Goal: Task Accomplishment & Management: Complete application form

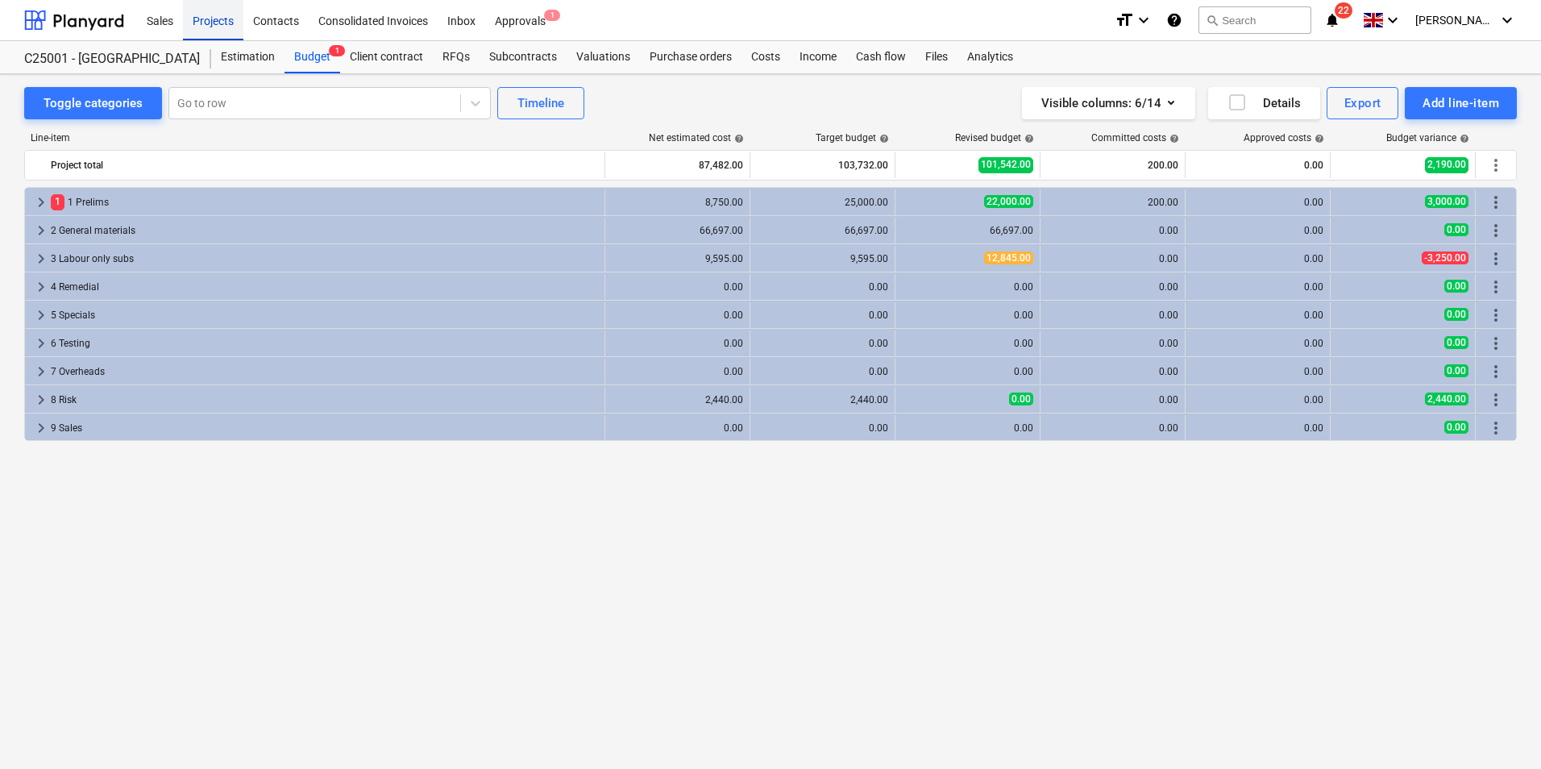
click at [218, 21] on div "Projects" at bounding box center [213, 19] width 60 height 41
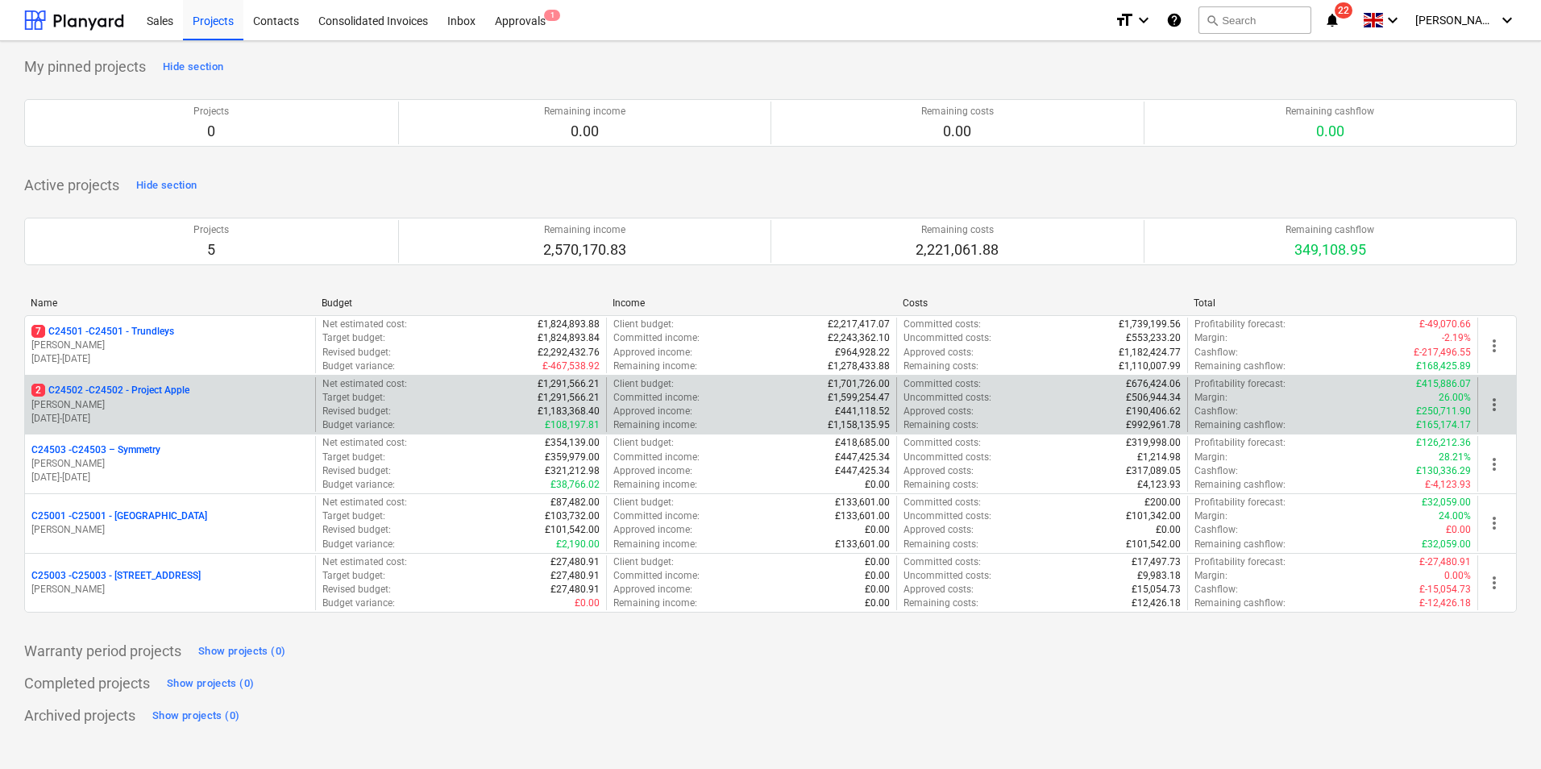
click at [153, 391] on p "2 C24502 - C24502 - Project Apple" at bounding box center [110, 391] width 158 height 14
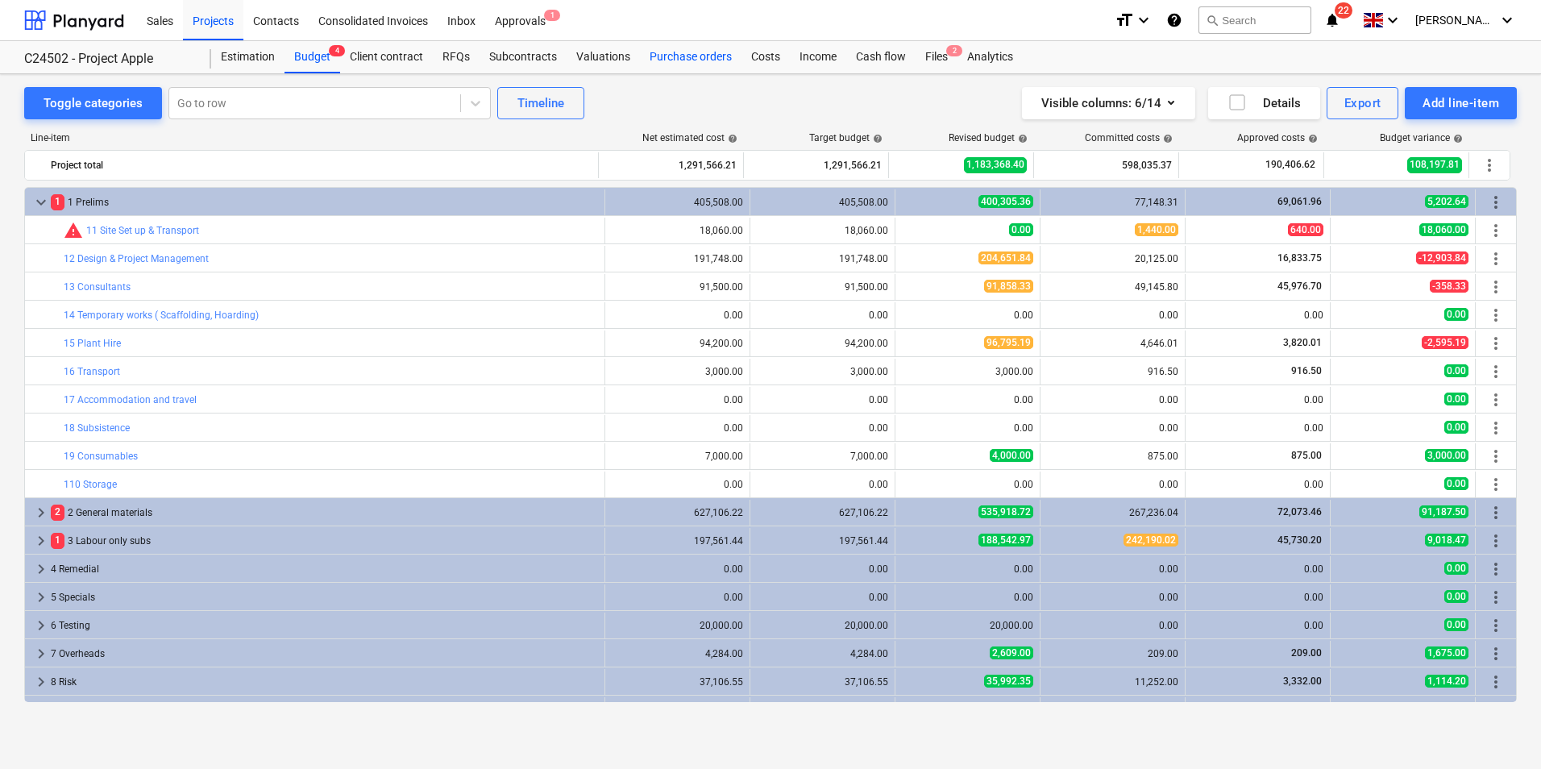
click at [682, 56] on div "Purchase orders" at bounding box center [691, 57] width 102 height 32
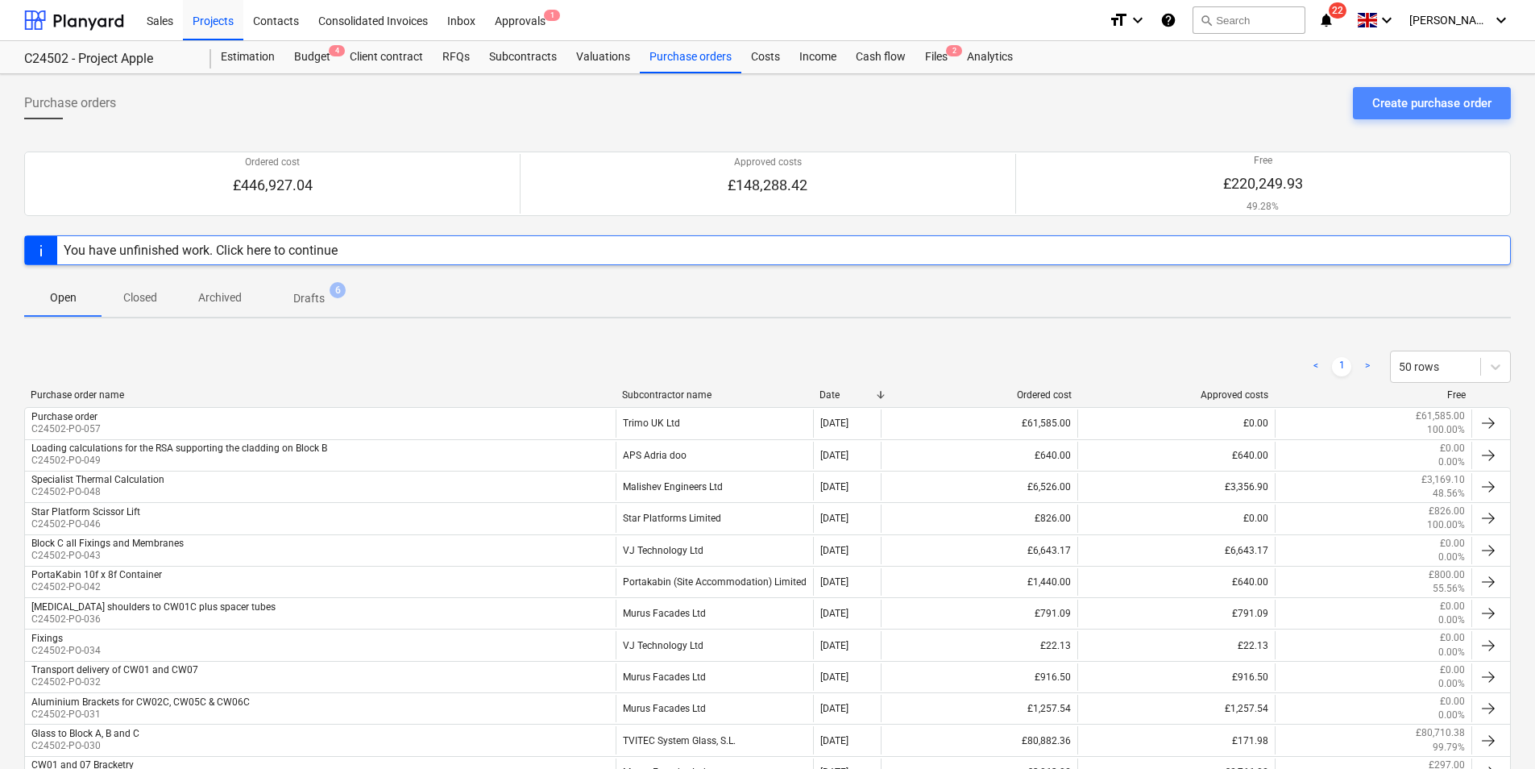
click at [1436, 100] on div "Create purchase order" at bounding box center [1431, 103] width 119 height 21
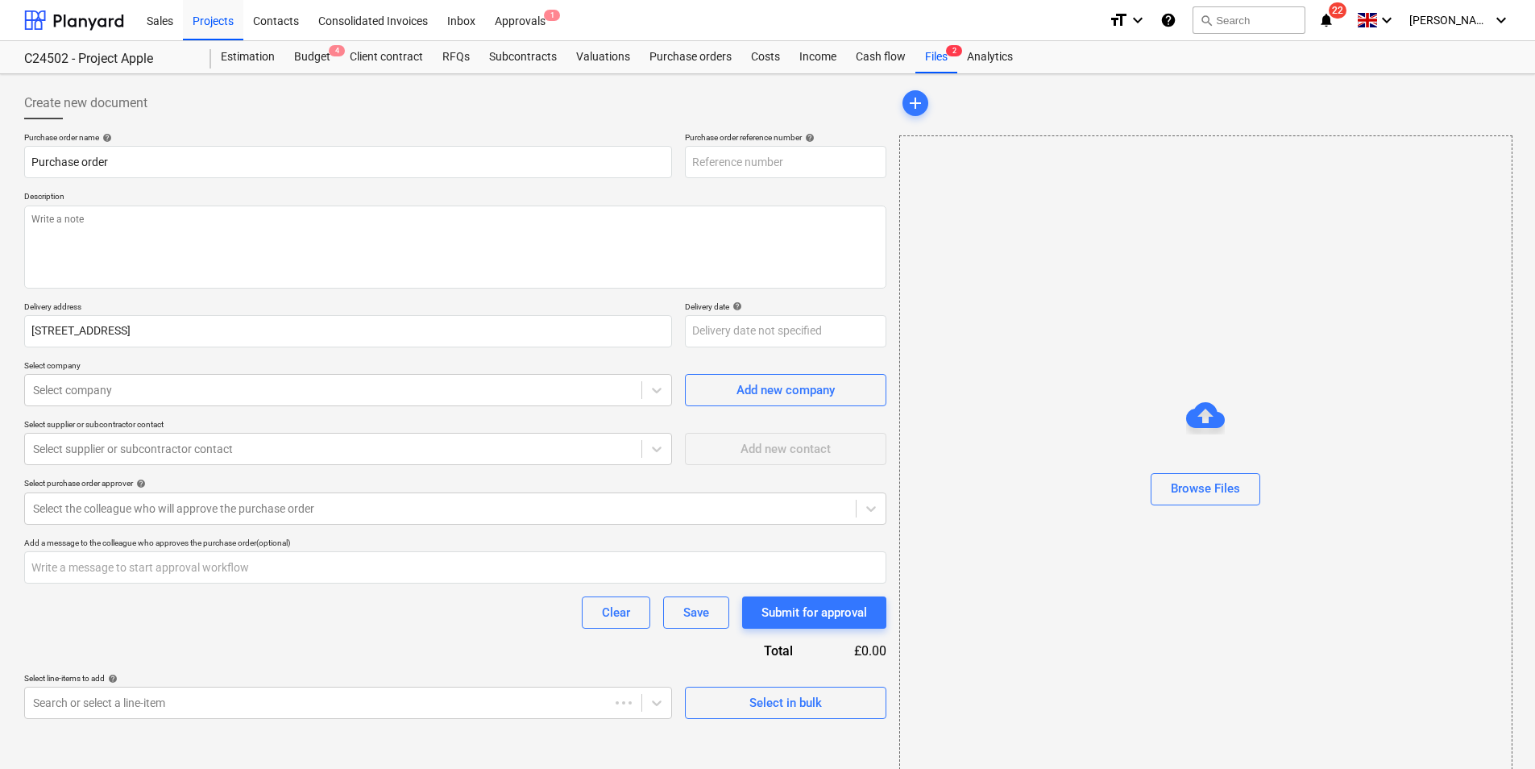
type textarea "x"
type input "C24502-PO-058"
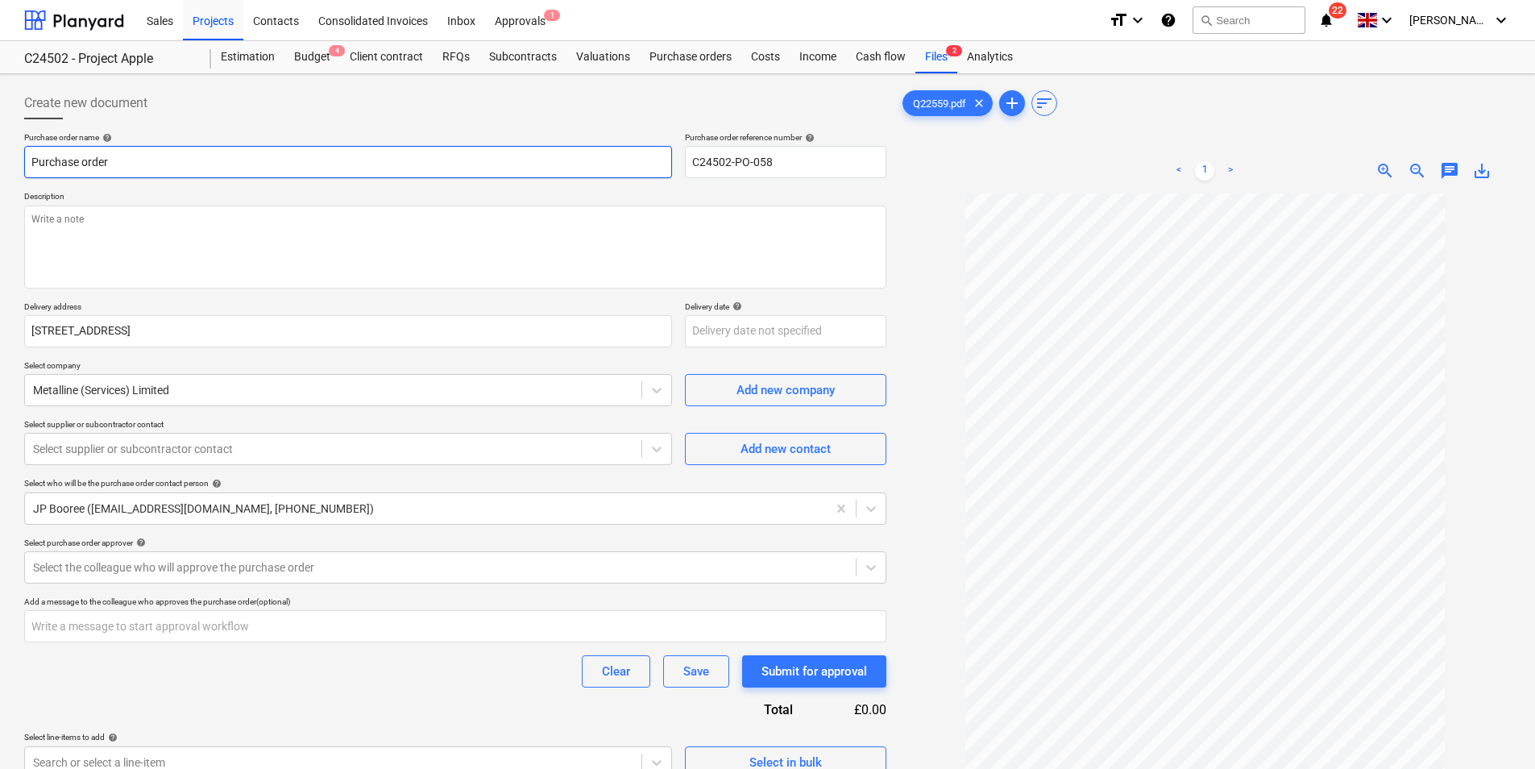
click at [112, 157] on input "Purchase order" at bounding box center [348, 162] width 648 height 32
drag, startPoint x: 116, startPoint y: 158, endPoint x: 25, endPoint y: 160, distance: 91.1
click at [25, 160] on input "Purchase order" at bounding box center [348, 162] width 648 height 32
type textarea "x"
type input "B"
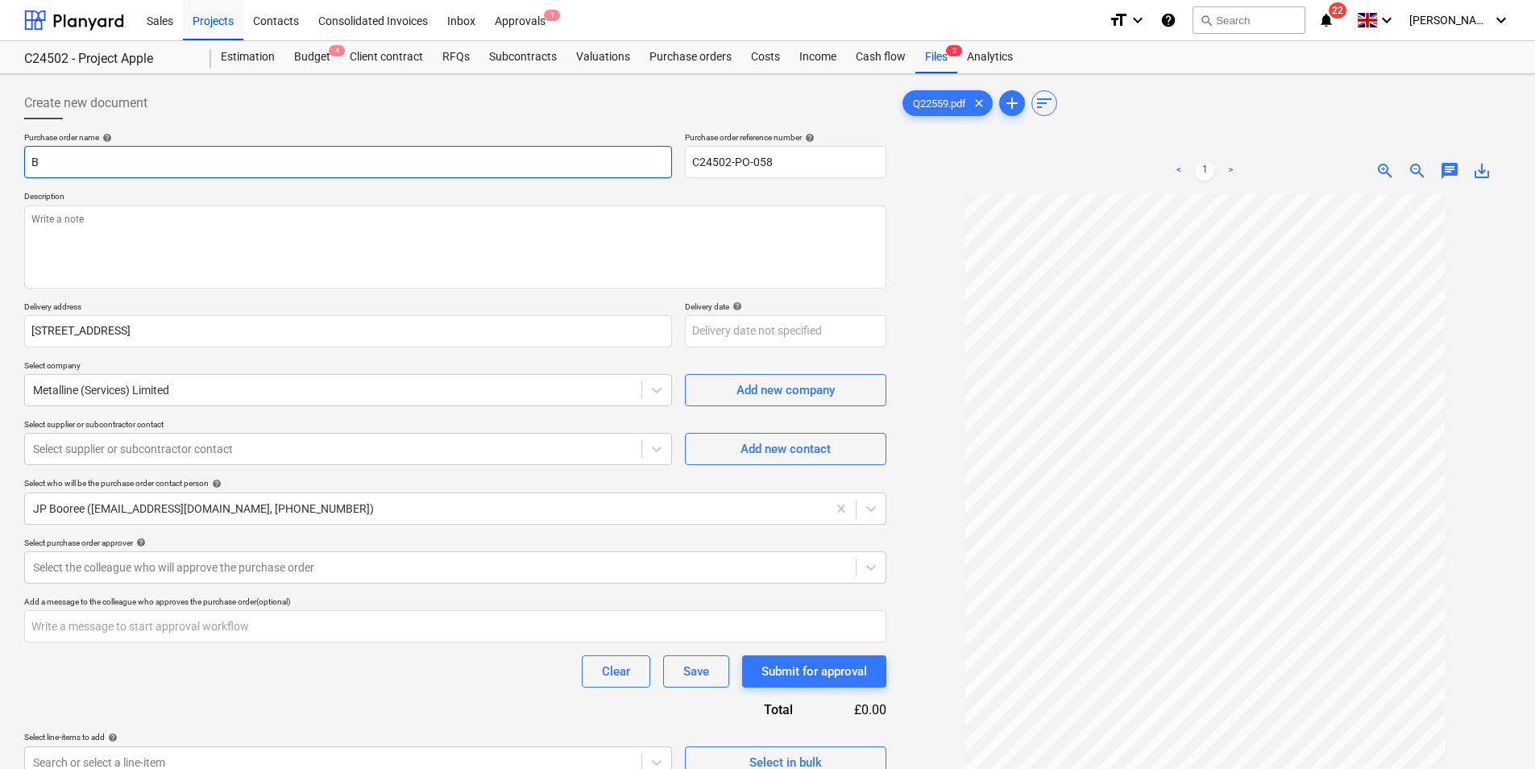
type textarea "x"
type input "Bl"
type textarea "x"
type input "Blo"
type textarea "x"
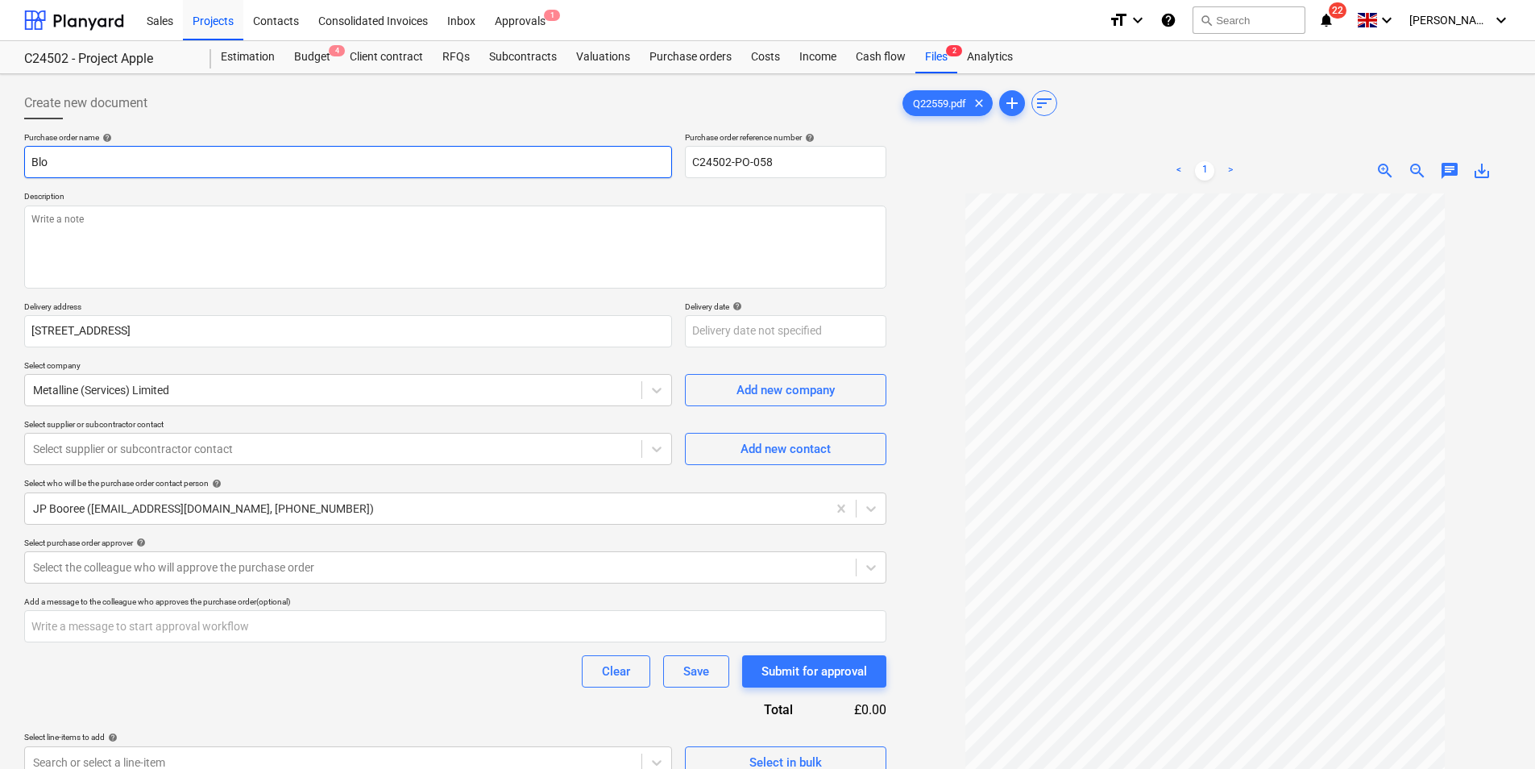
type input "Bloc"
type textarea "x"
type input "Block"
type textarea "x"
type input "Block"
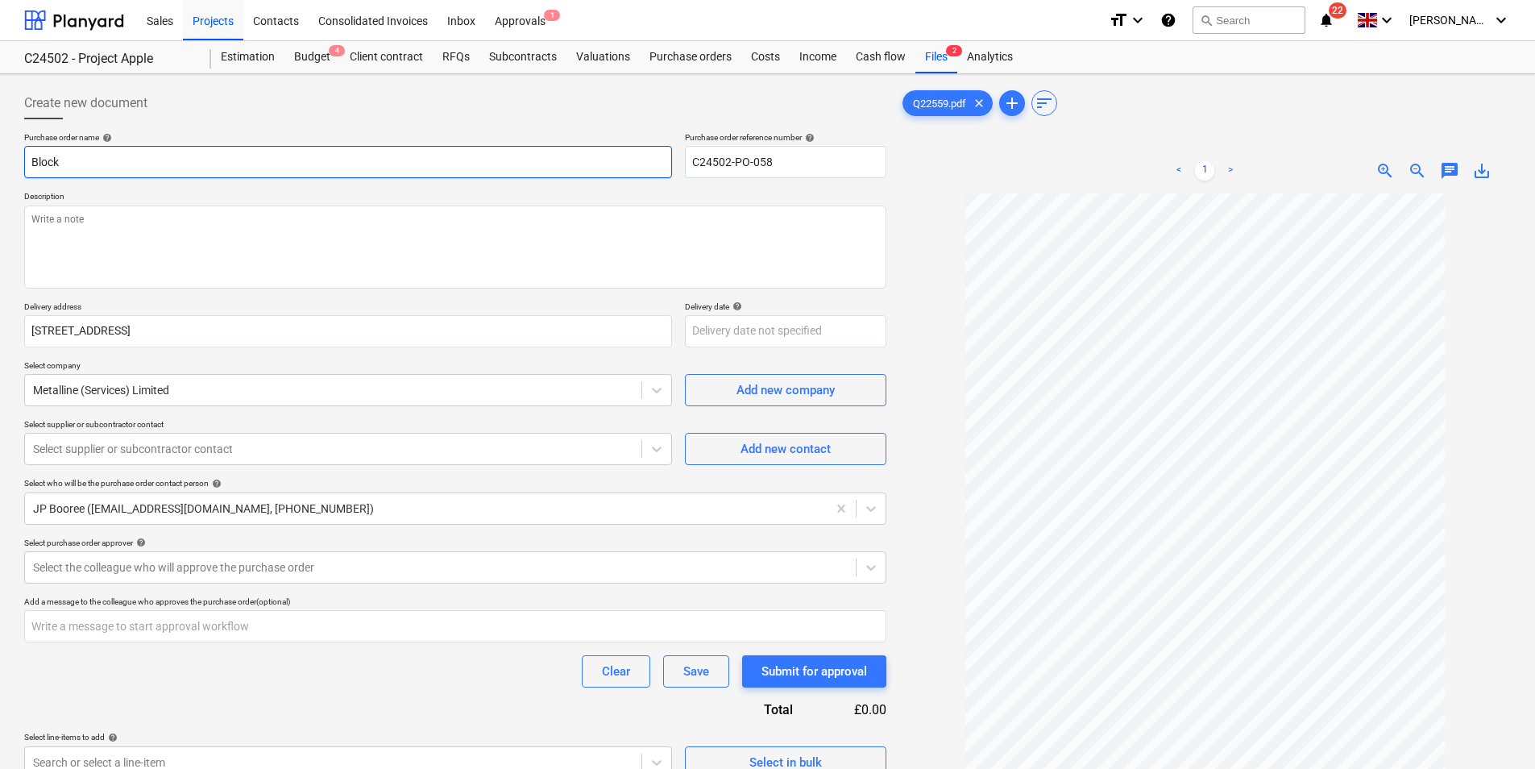
type textarea "x"
type input "Block C"
type textarea "x"
type input "Block C"
type textarea "x"
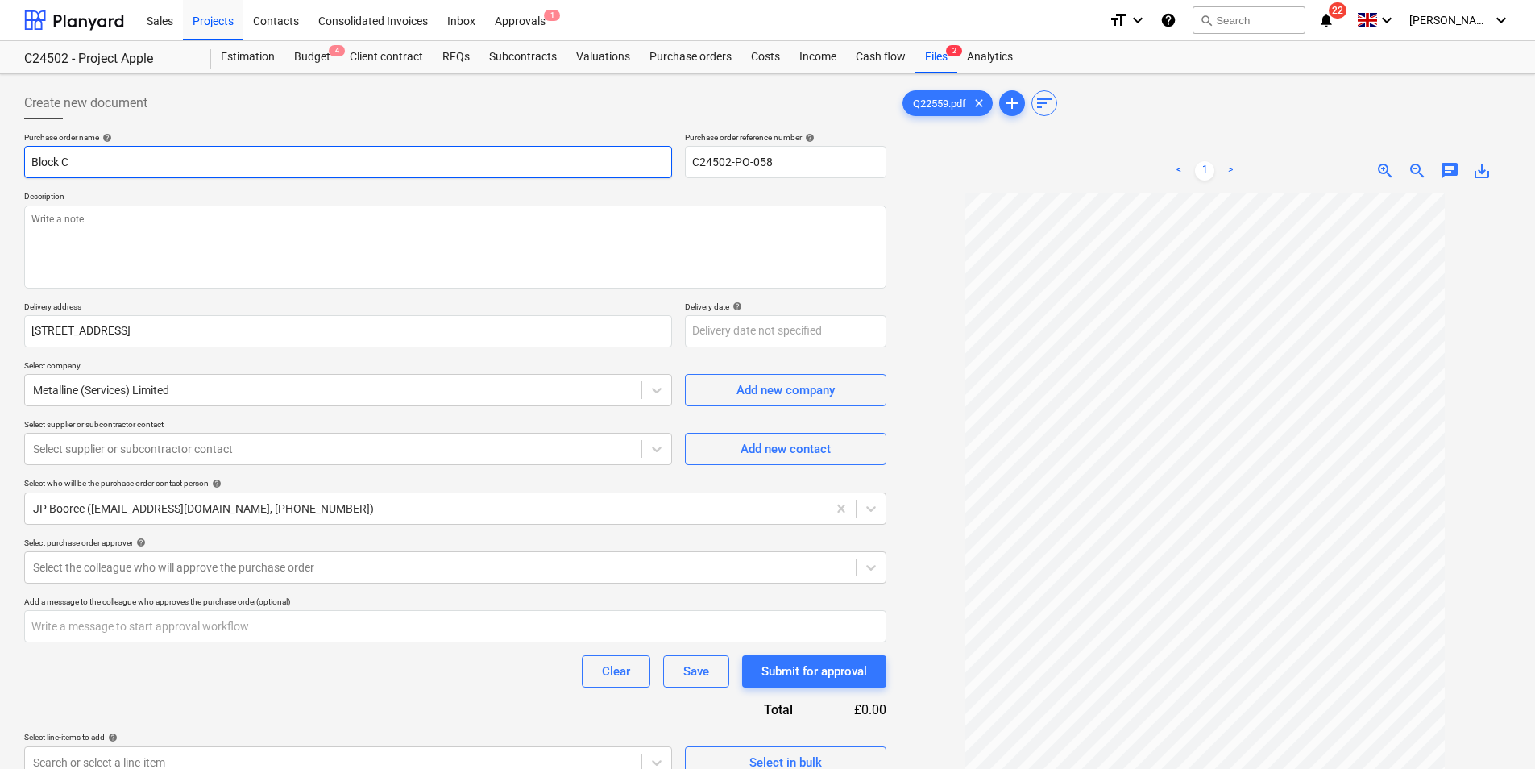
type input "Block C r"
type textarea "x"
type input "Block C"
type textarea "x"
type input "Block C R"
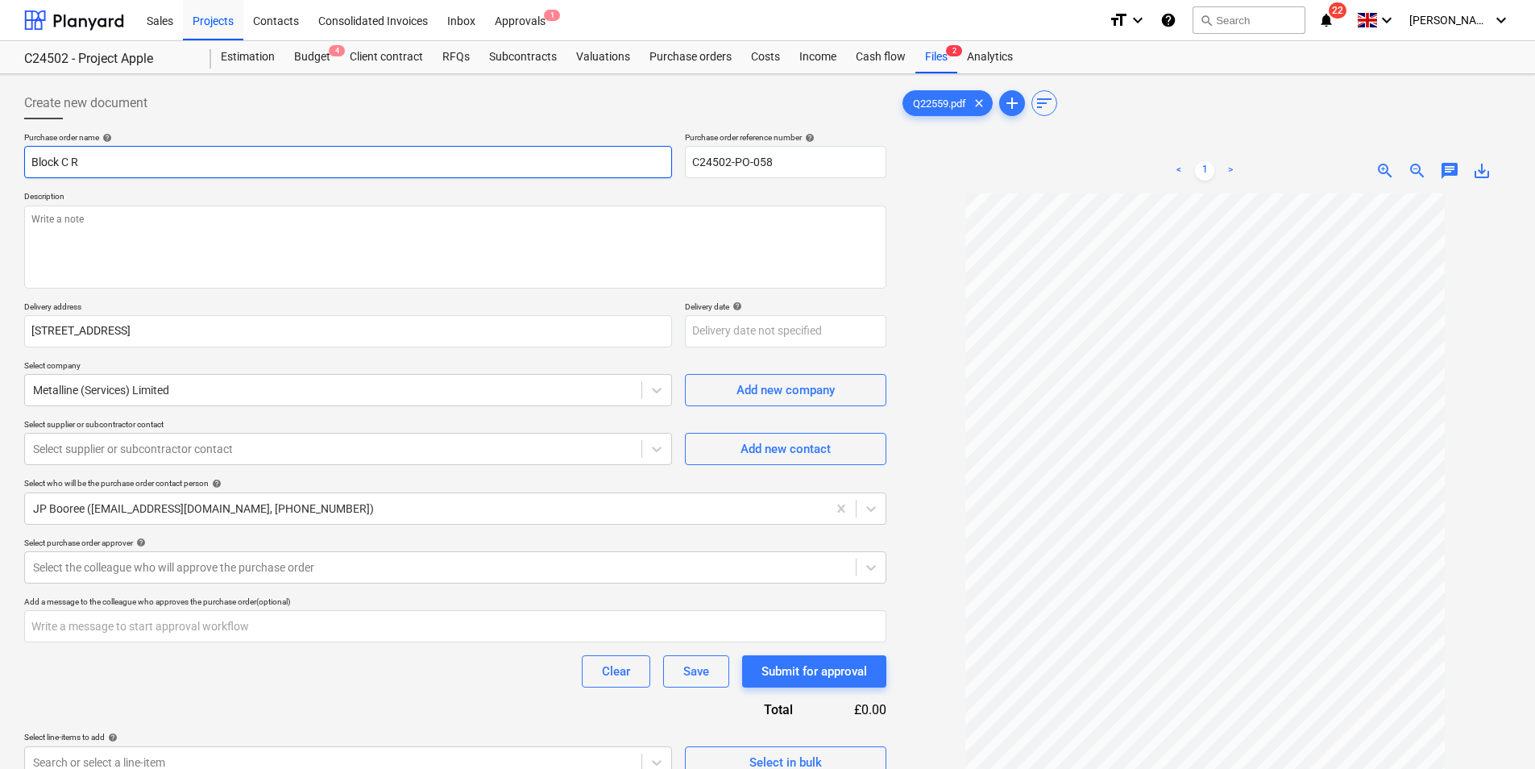
type textarea "x"
type input "Block C Ro"
type textarea "x"
type input "Block C Roo"
type textarea "x"
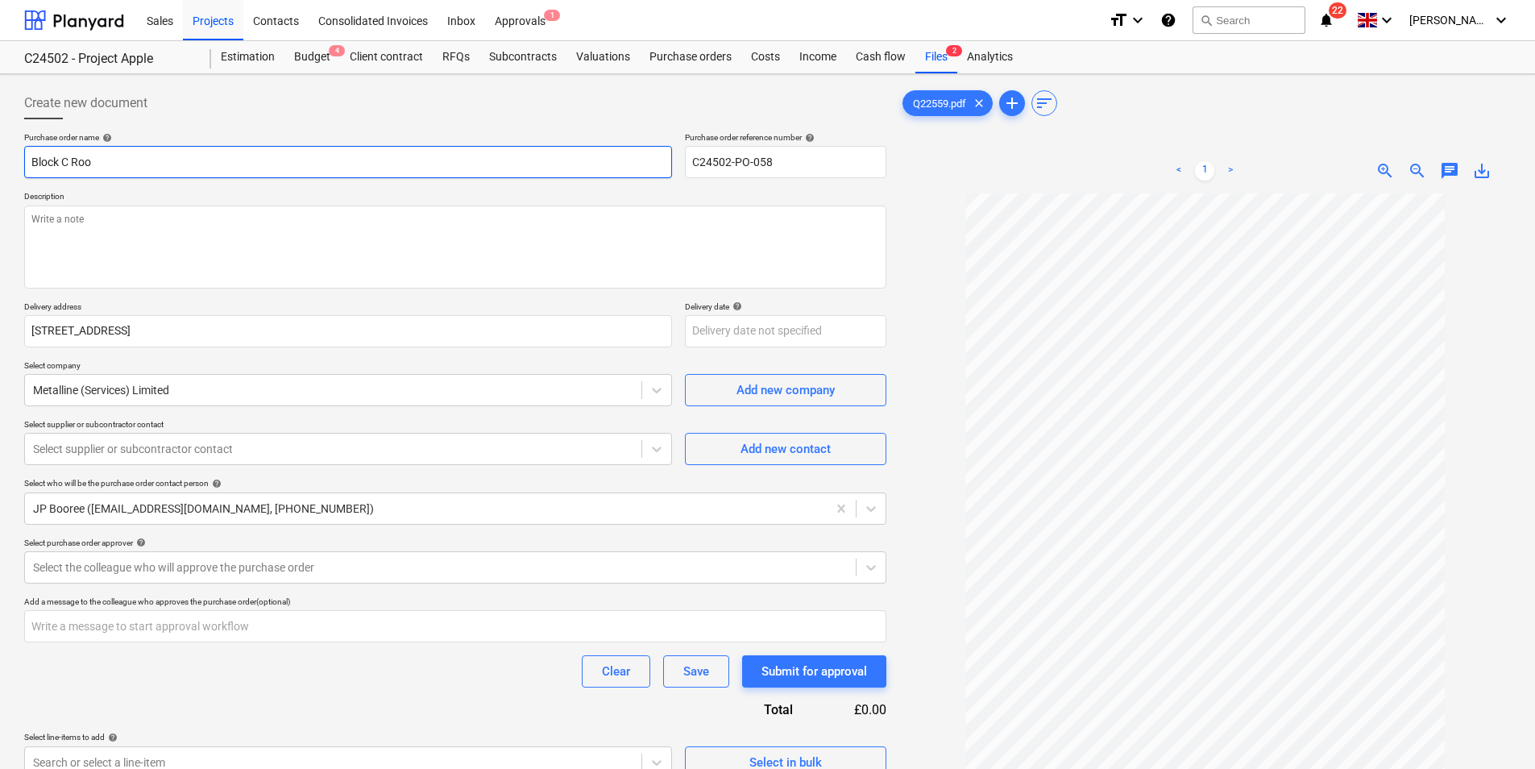
type input "Block C Roof"
type textarea "x"
type input "Block C Roof"
type textarea "x"
type input "Block C Roof S"
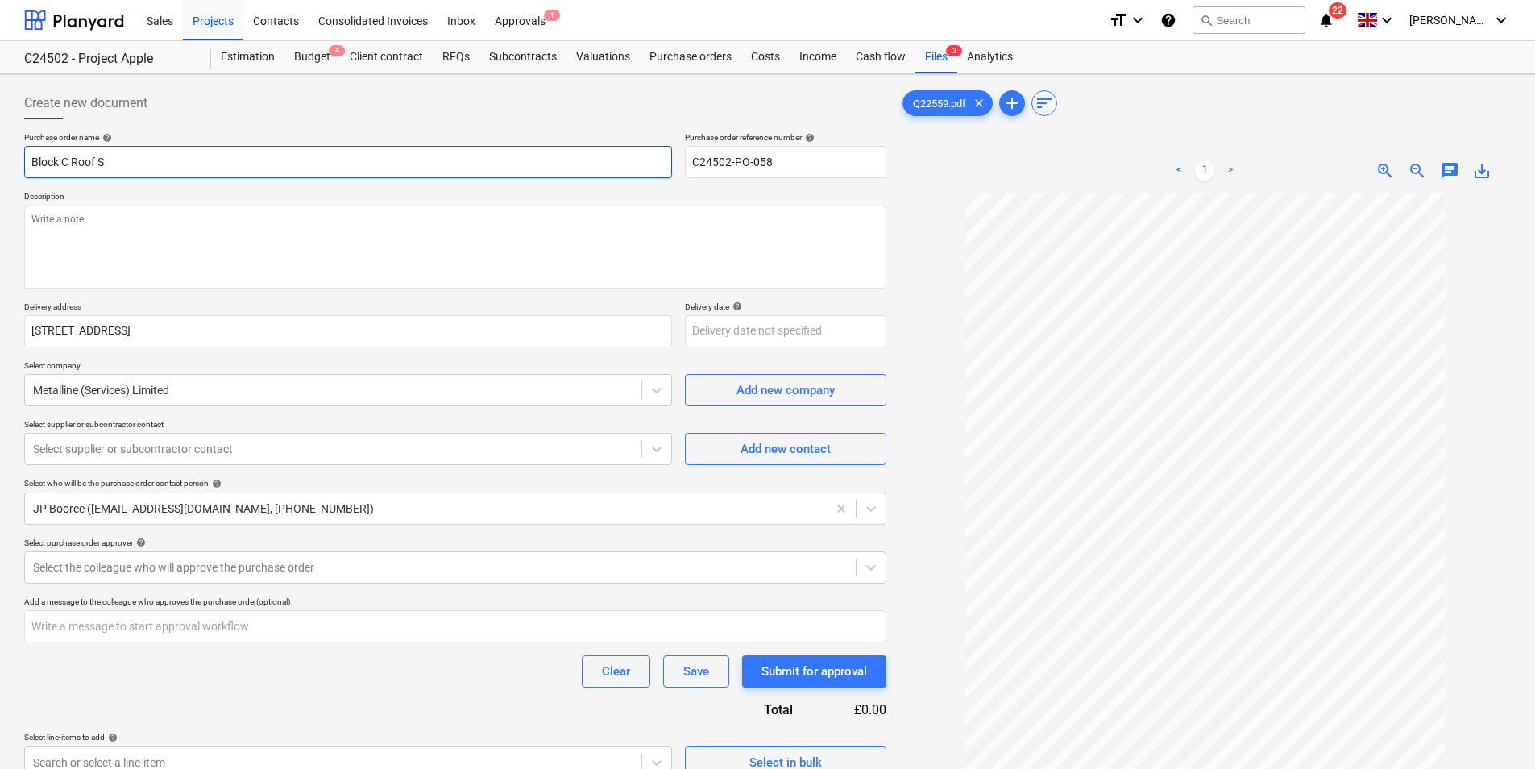
type textarea "x"
type input "Block C Roof Su"
type textarea "x"
type input "Block C Roof Sup"
type textarea "x"
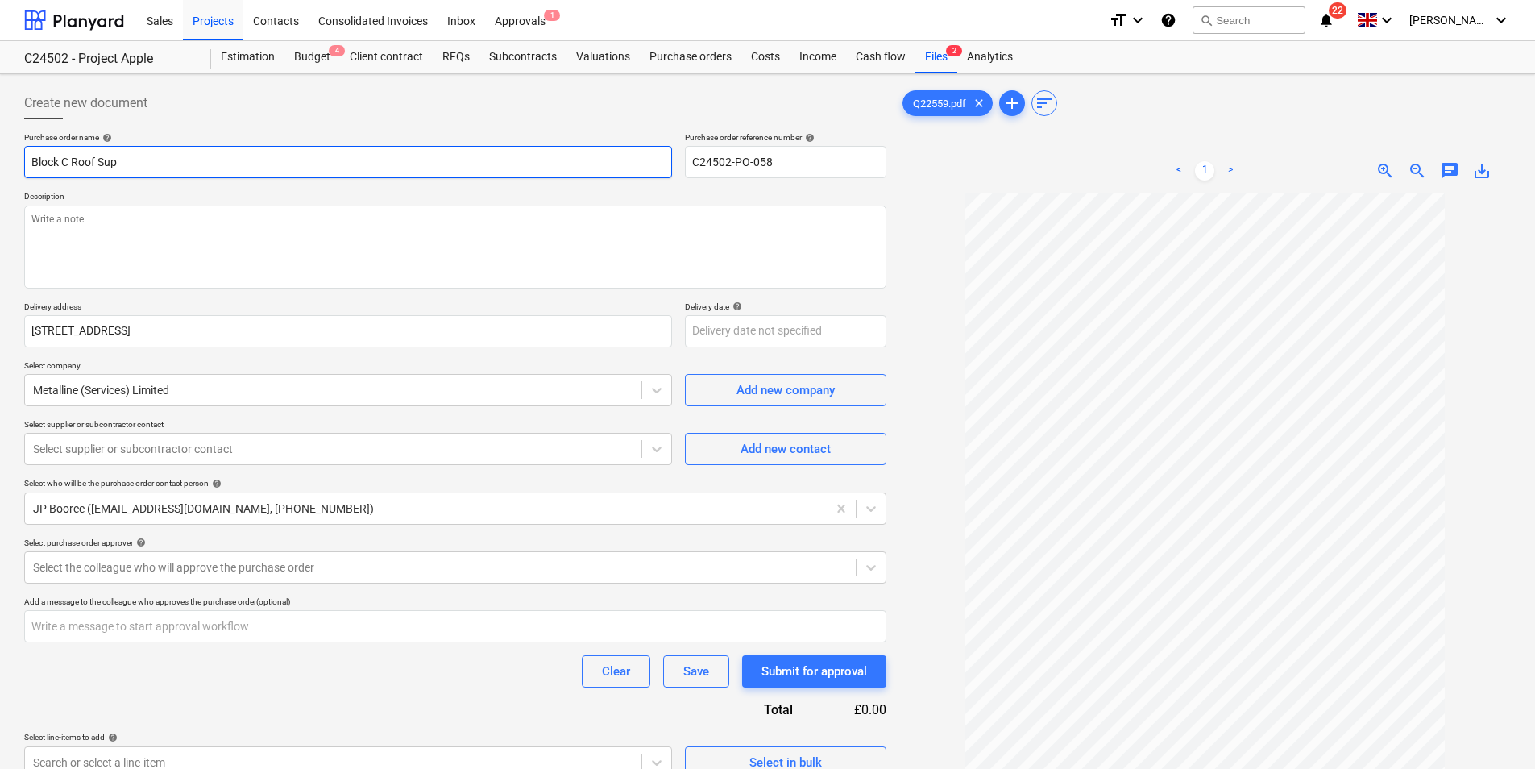
type input "Block C Roof Supp"
type textarea "x"
type input "Block C Roof Suppo"
type textarea "x"
type input "Block C Roof Suppor"
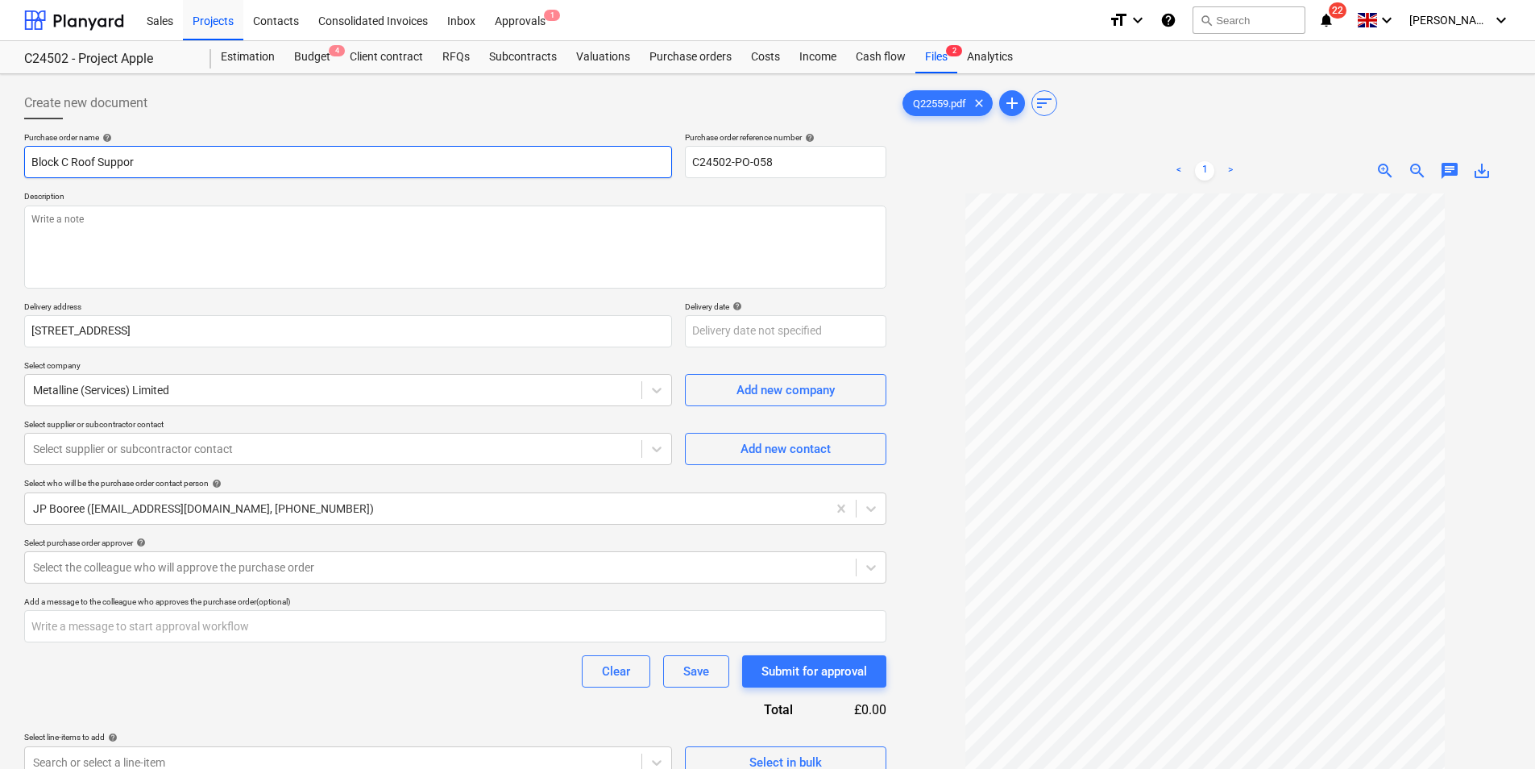
type textarea "x"
type input "Block C Roof Support"
type textarea "x"
type input "Block C Roof Support"
type textarea "x"
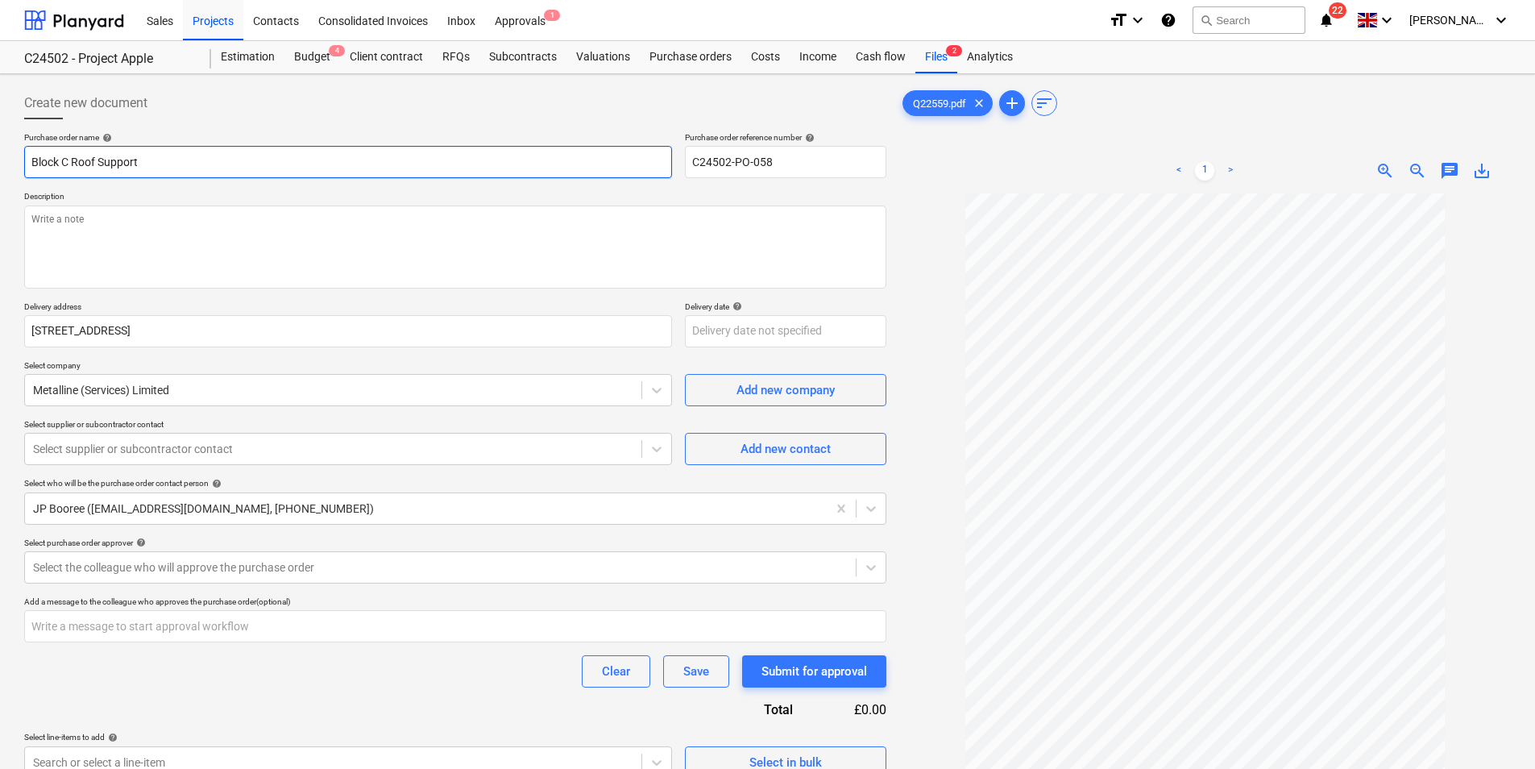
type input "Block C Roof Support S"
type textarea "x"
type input "Block C Roof Support St"
type textarea "x"
type input "Block C Roof Support Ste"
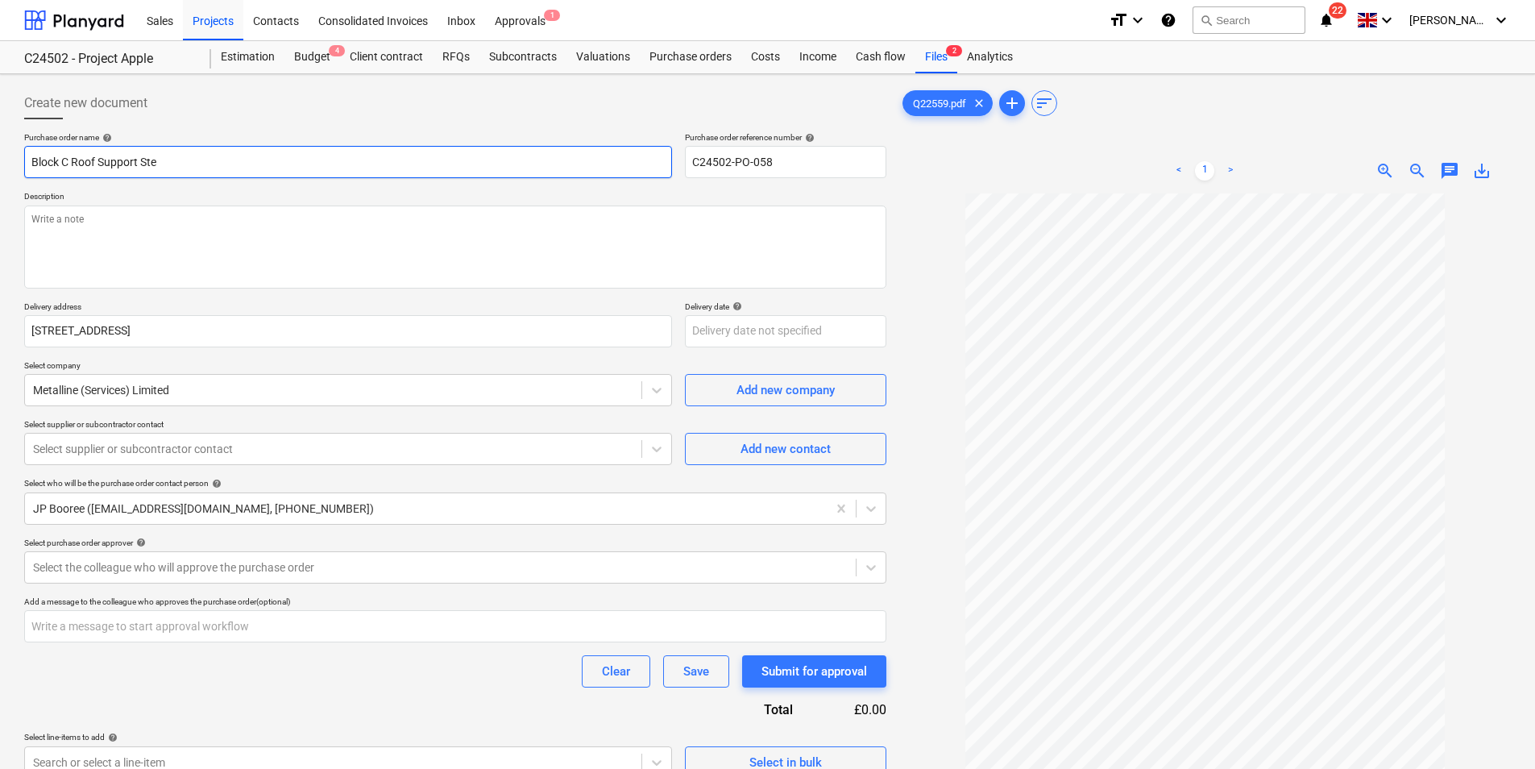
type textarea "x"
type input "Block C Roof Support Stee"
type textarea "x"
type input "Block C Roof Support Steel"
type textarea "x"
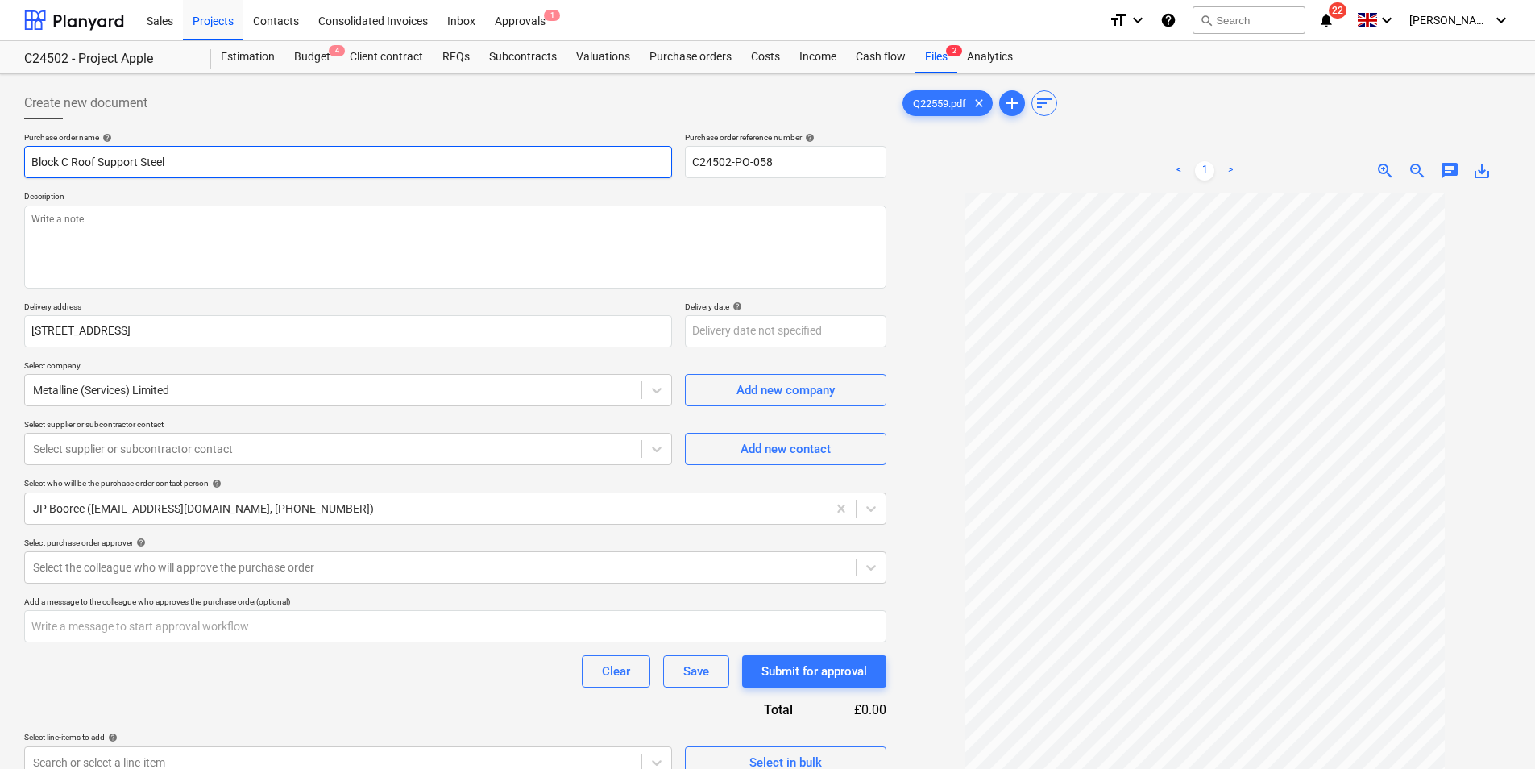
type input "Block C Roof Support Steel"
type textarea "x"
type input "Block C Roof Support Steel W"
type textarea "x"
type input "Block C Roof Support Steel Wo"
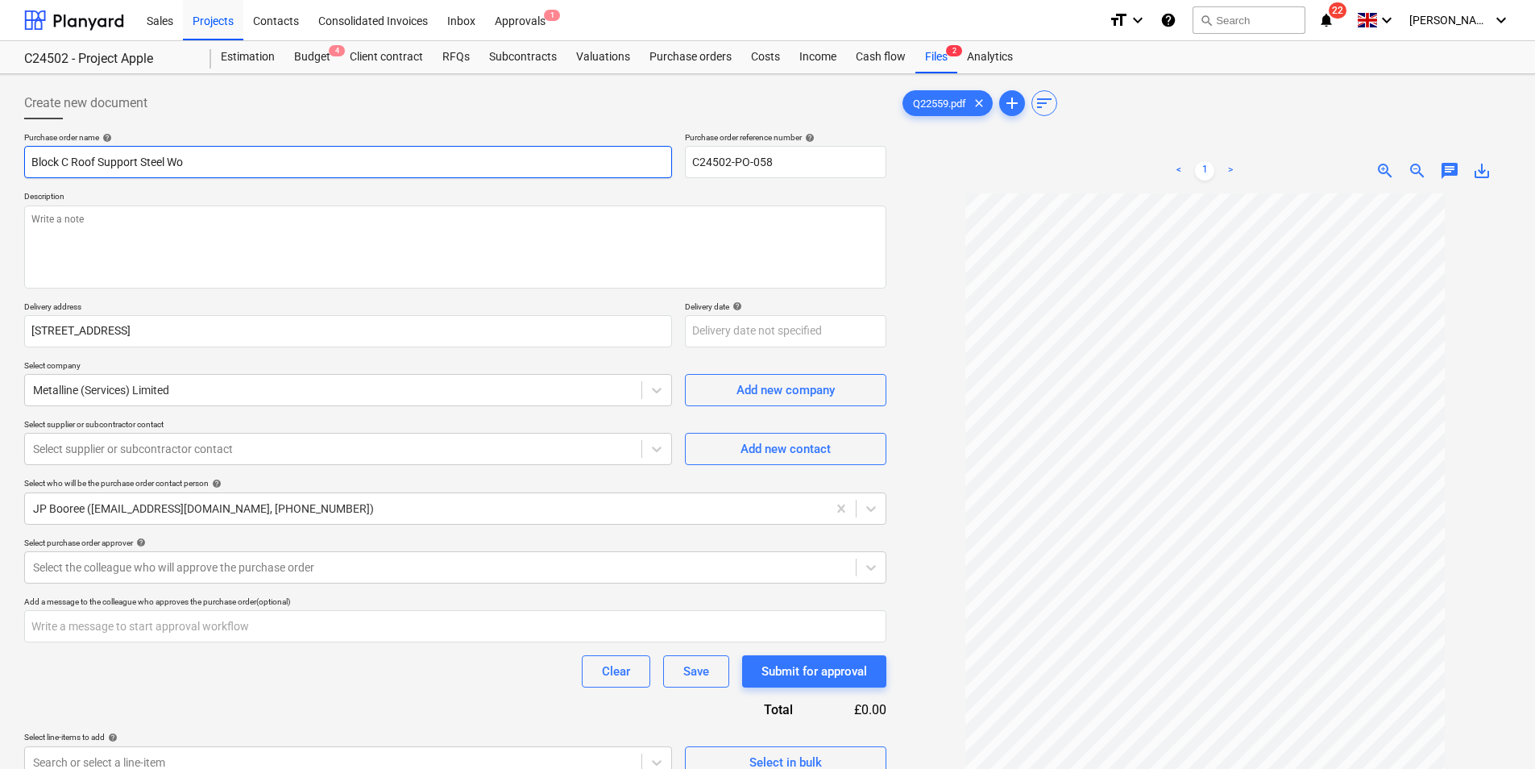
type textarea "x"
type input "Block C Roof Support Steel Wor"
type textarea "x"
type input "Block C Roof Support Steel Work"
type textarea "x"
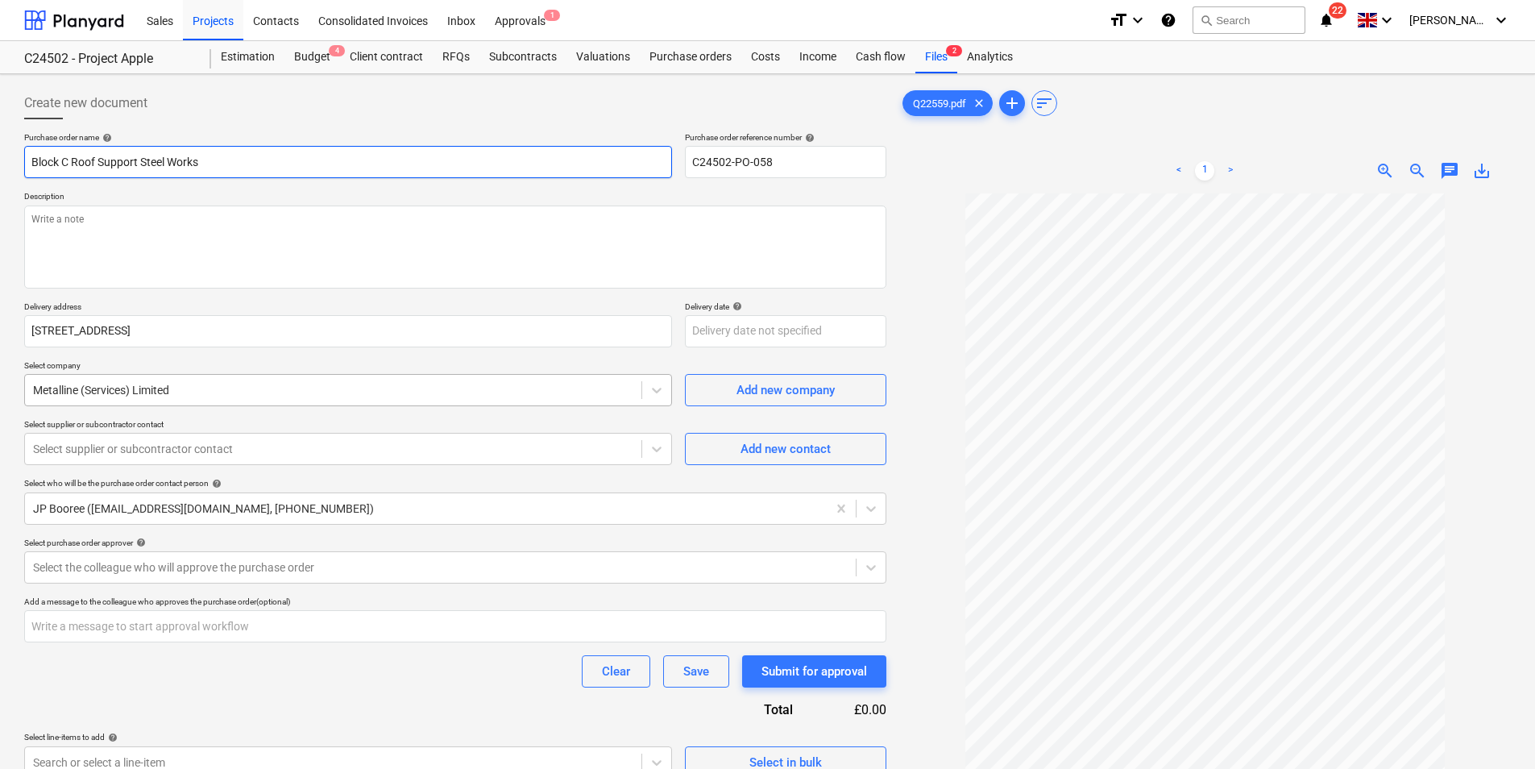
type input "Block C Roof Support Steel Works"
click at [253, 391] on div at bounding box center [333, 390] width 600 height 16
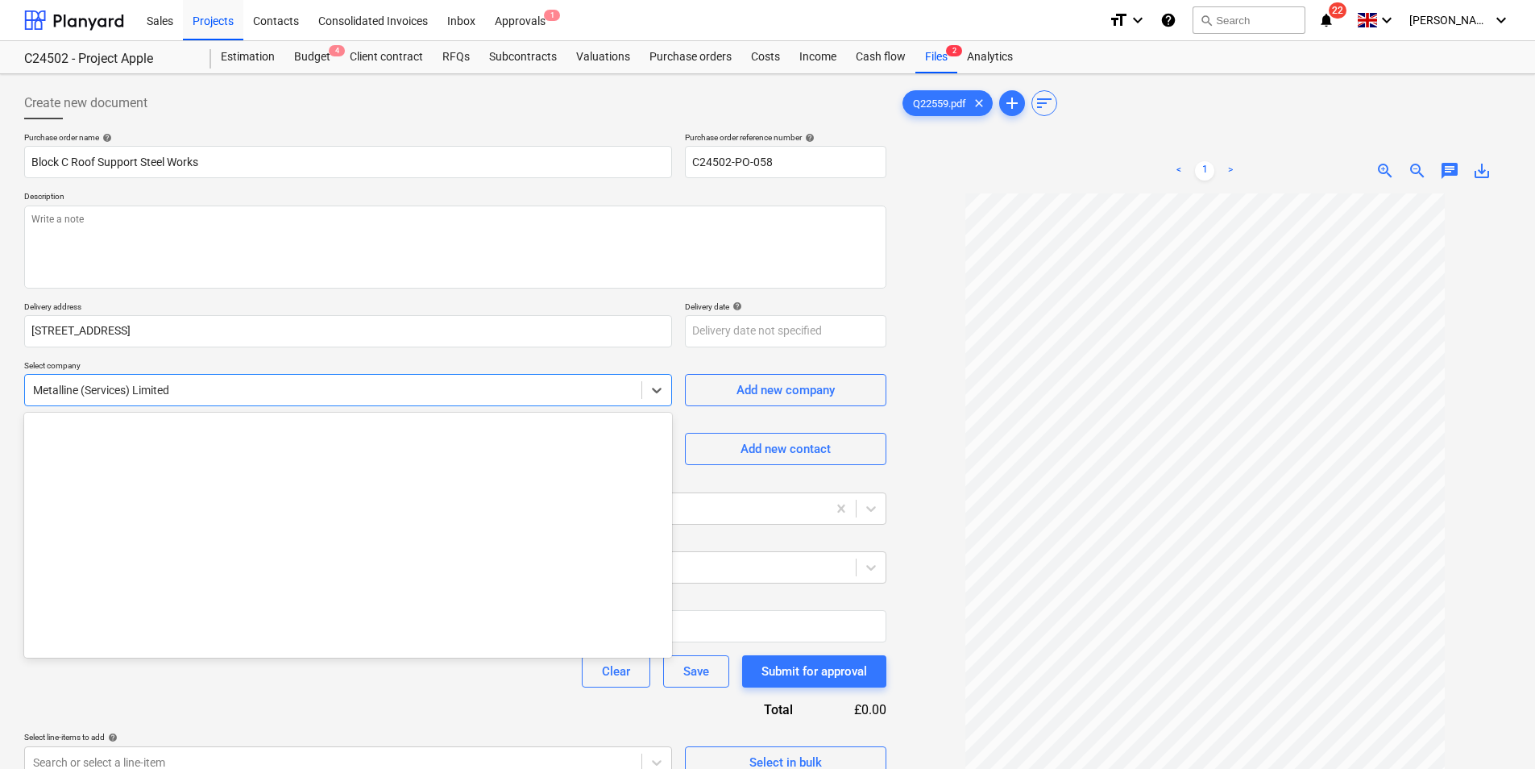
scroll to position [1861, 0]
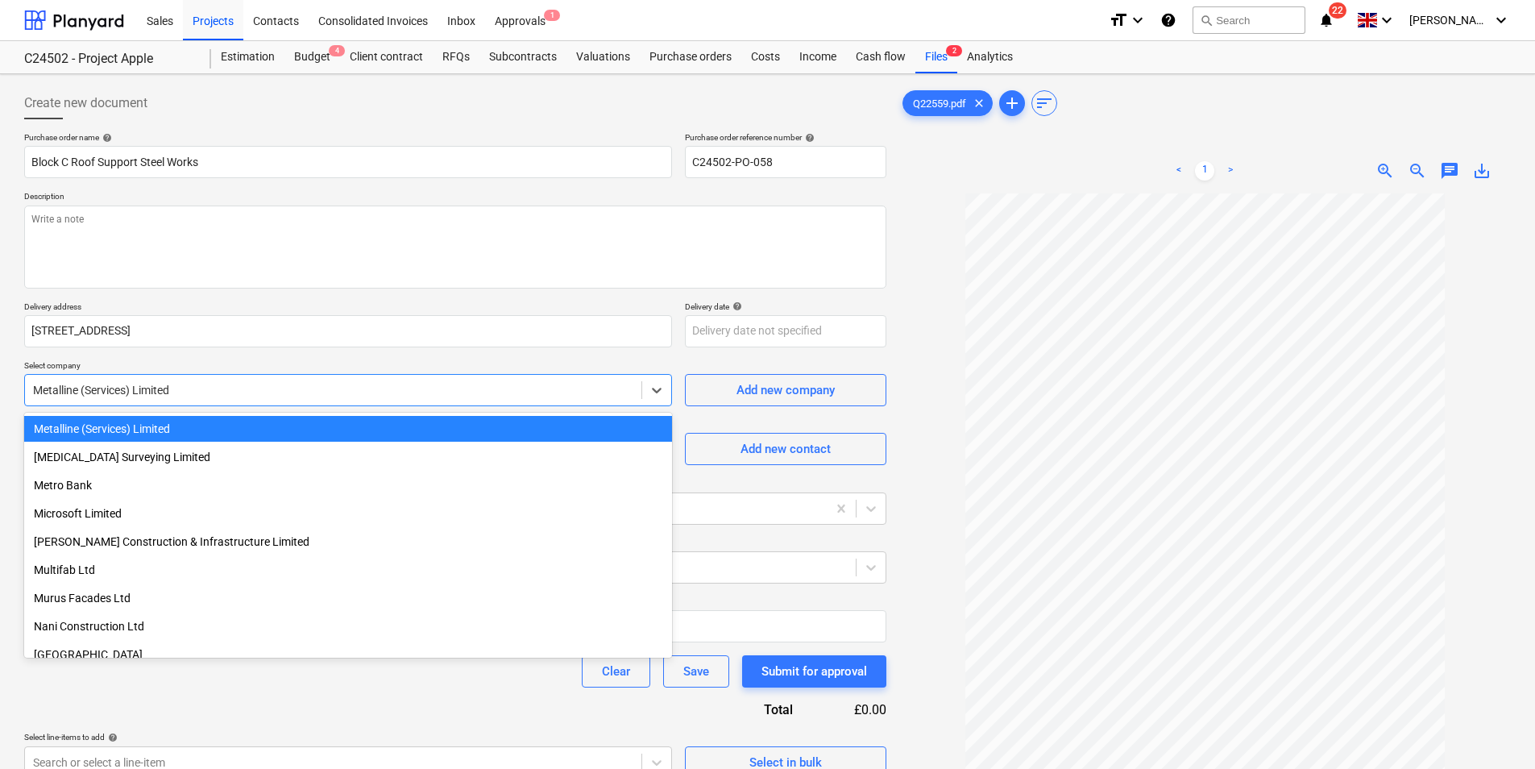
click at [288, 388] on div at bounding box center [333, 390] width 600 height 16
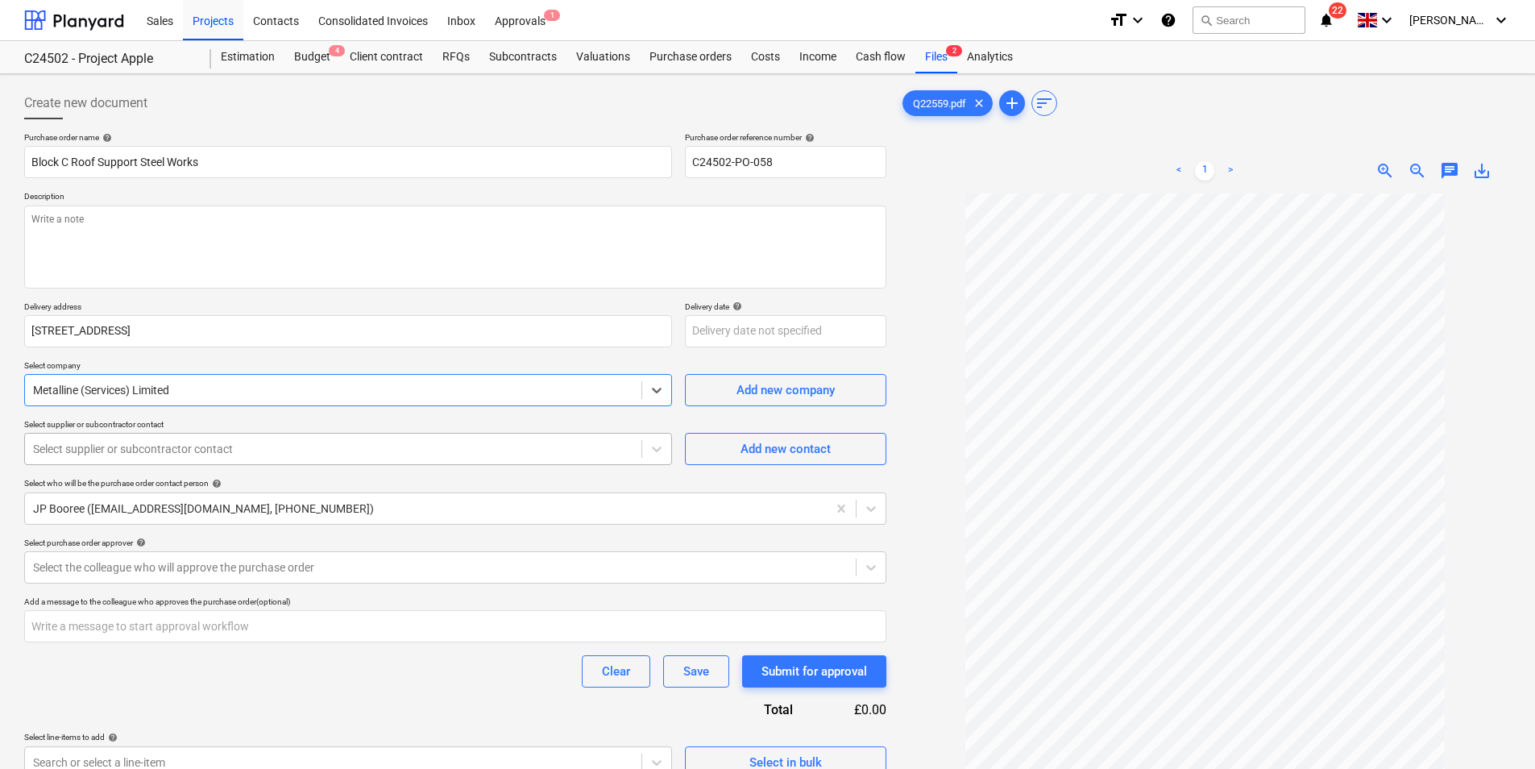
click at [255, 453] on div at bounding box center [333, 449] width 600 height 16
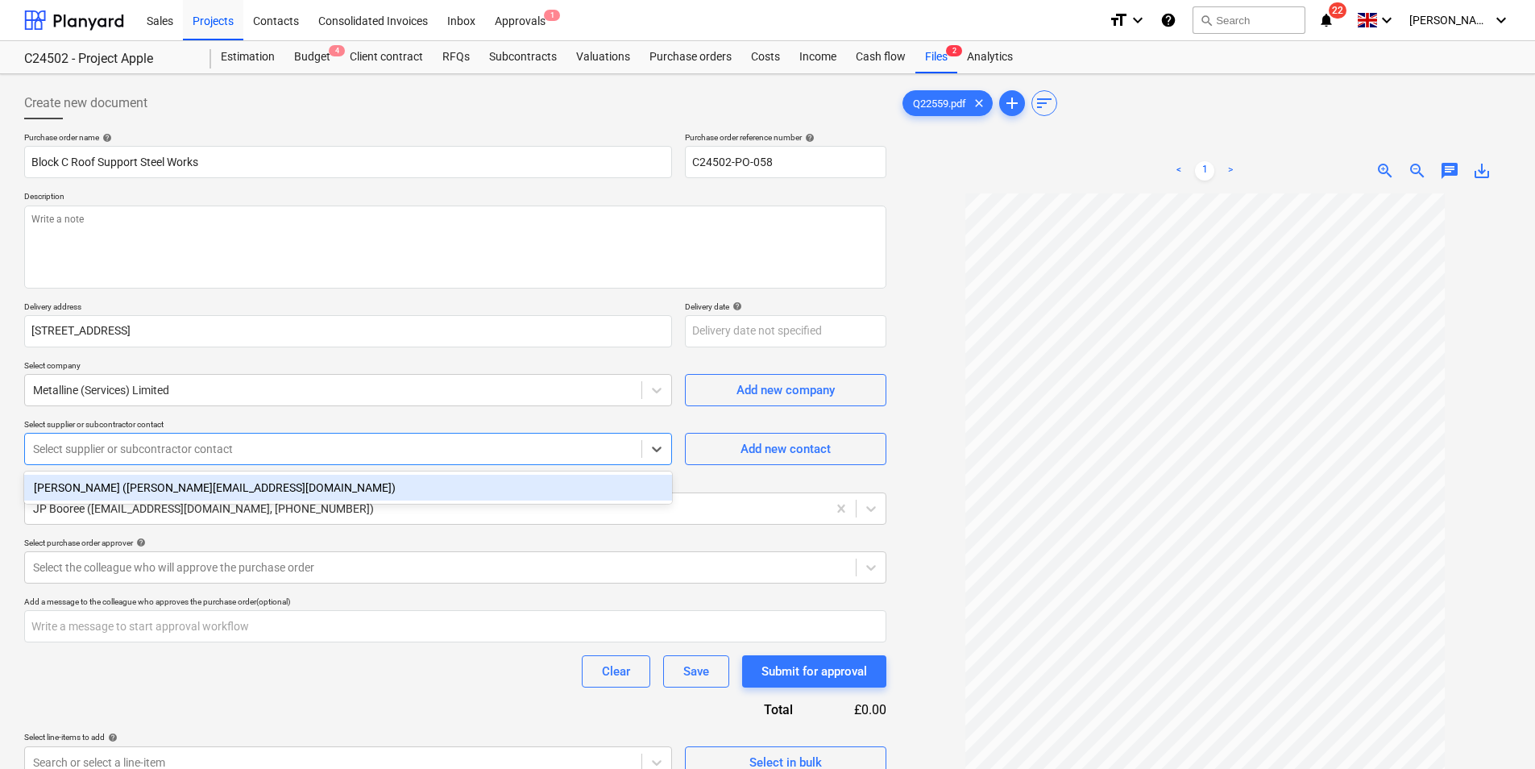
click at [256, 451] on div at bounding box center [333, 449] width 600 height 16
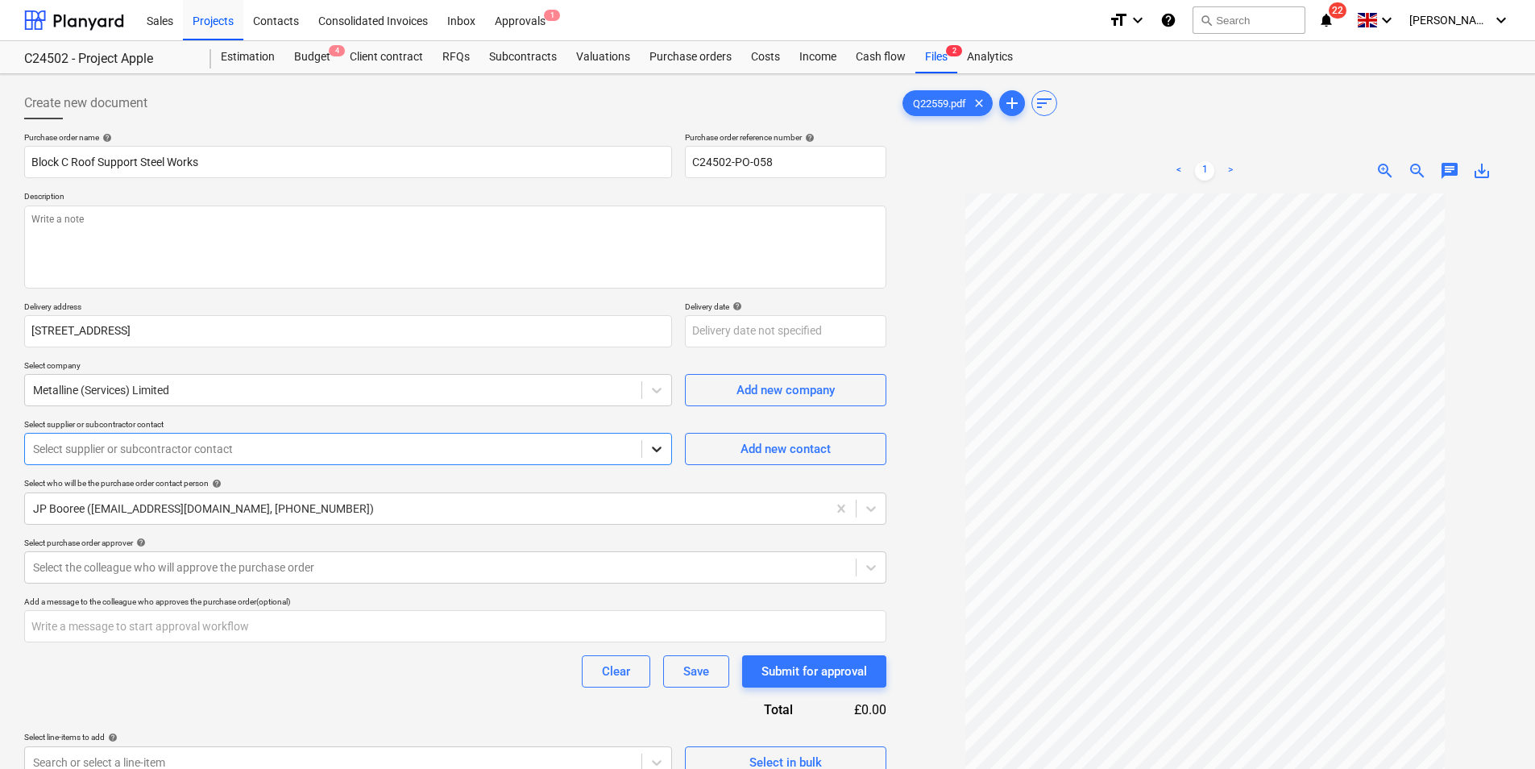
click at [657, 450] on icon at bounding box center [657, 449] width 16 height 16
click at [653, 446] on icon at bounding box center [657, 449] width 16 height 16
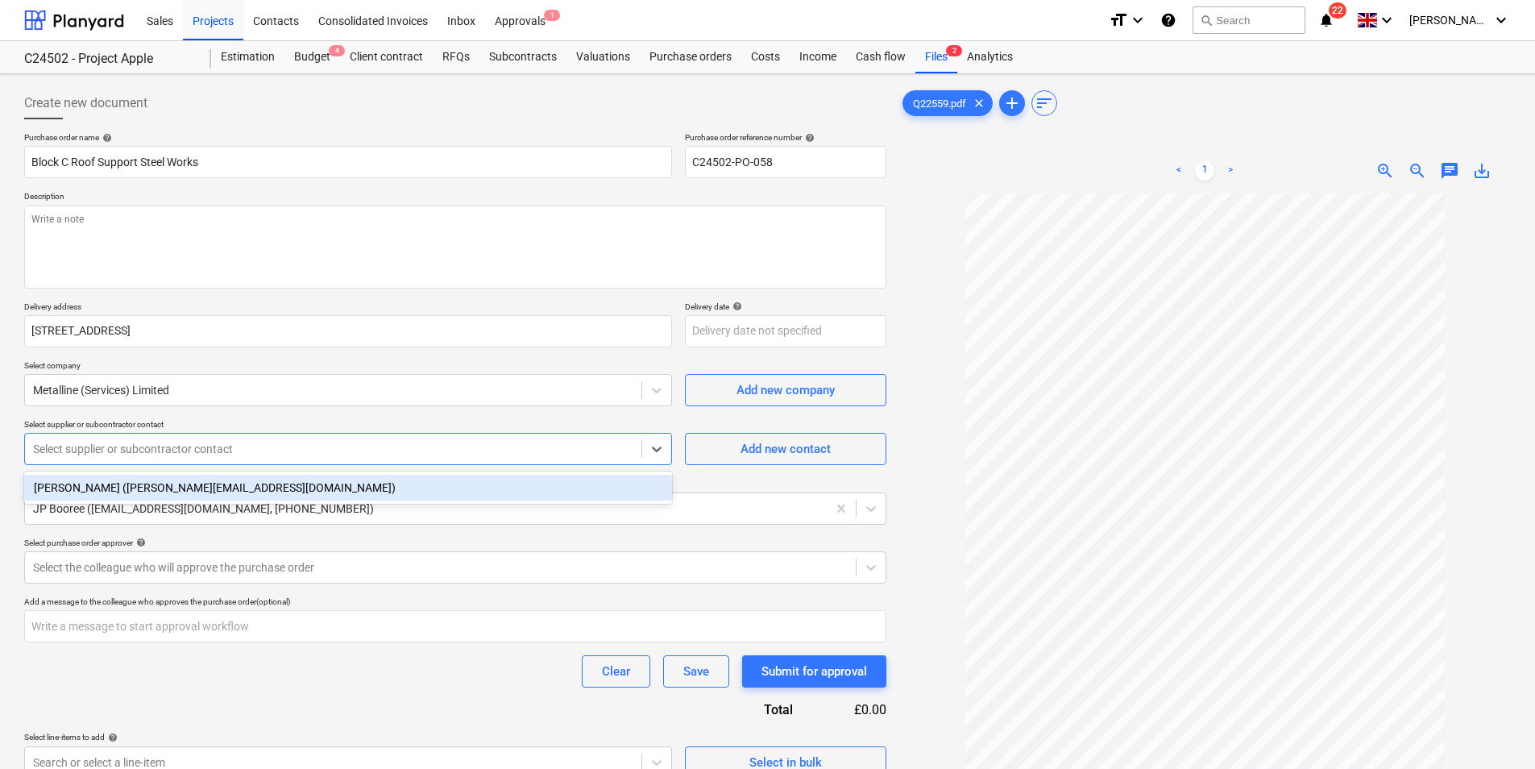
click at [539, 449] on div at bounding box center [333, 449] width 600 height 16
click at [198, 487] on div "[PERSON_NAME] ([PERSON_NAME][EMAIL_ADDRESS][DOMAIN_NAME])" at bounding box center [348, 488] width 648 height 26
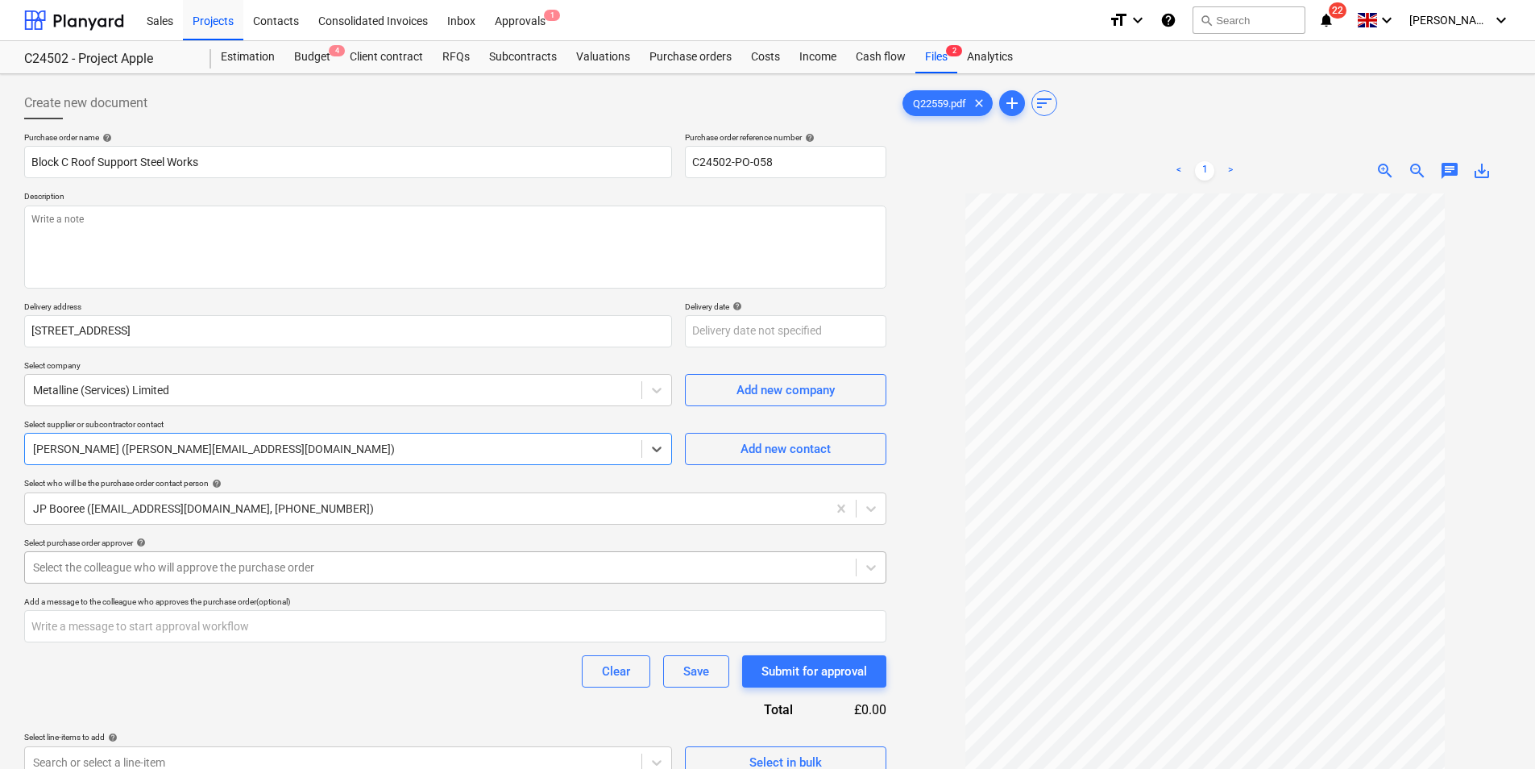
click at [213, 567] on div at bounding box center [440, 567] width 815 height 16
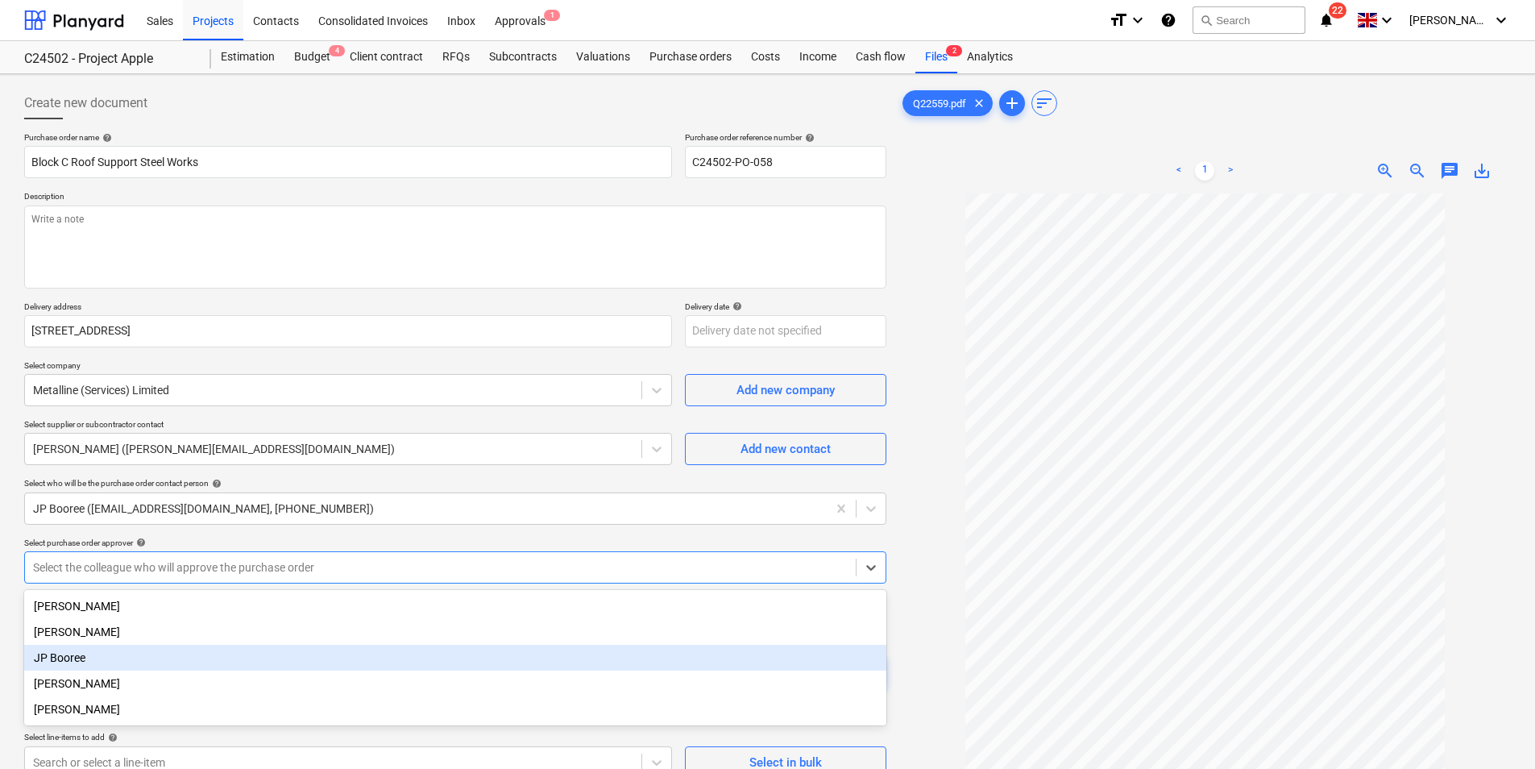
click at [81, 658] on div "JP Booree" at bounding box center [455, 658] width 862 height 26
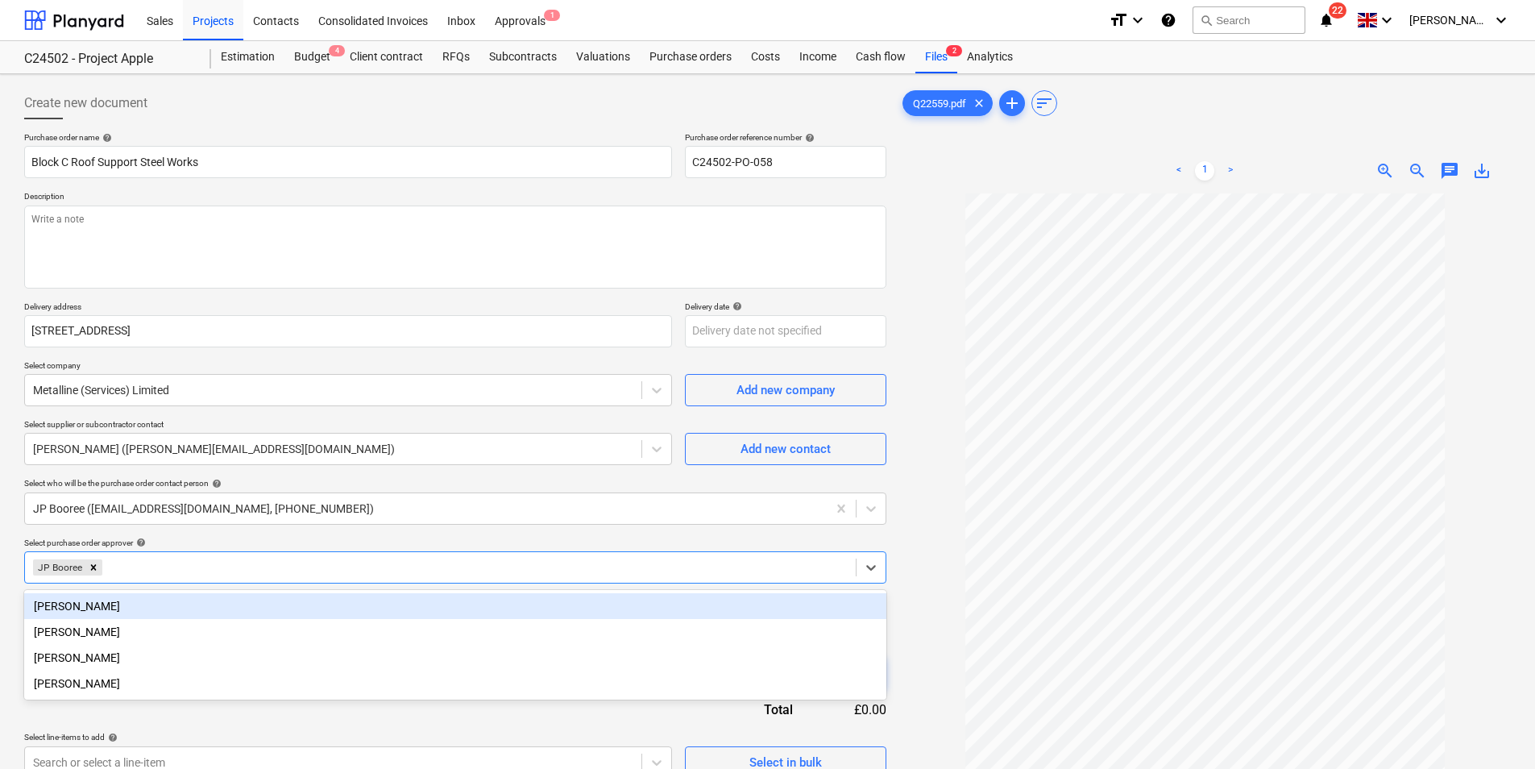
click at [350, 563] on div at bounding box center [477, 567] width 742 height 16
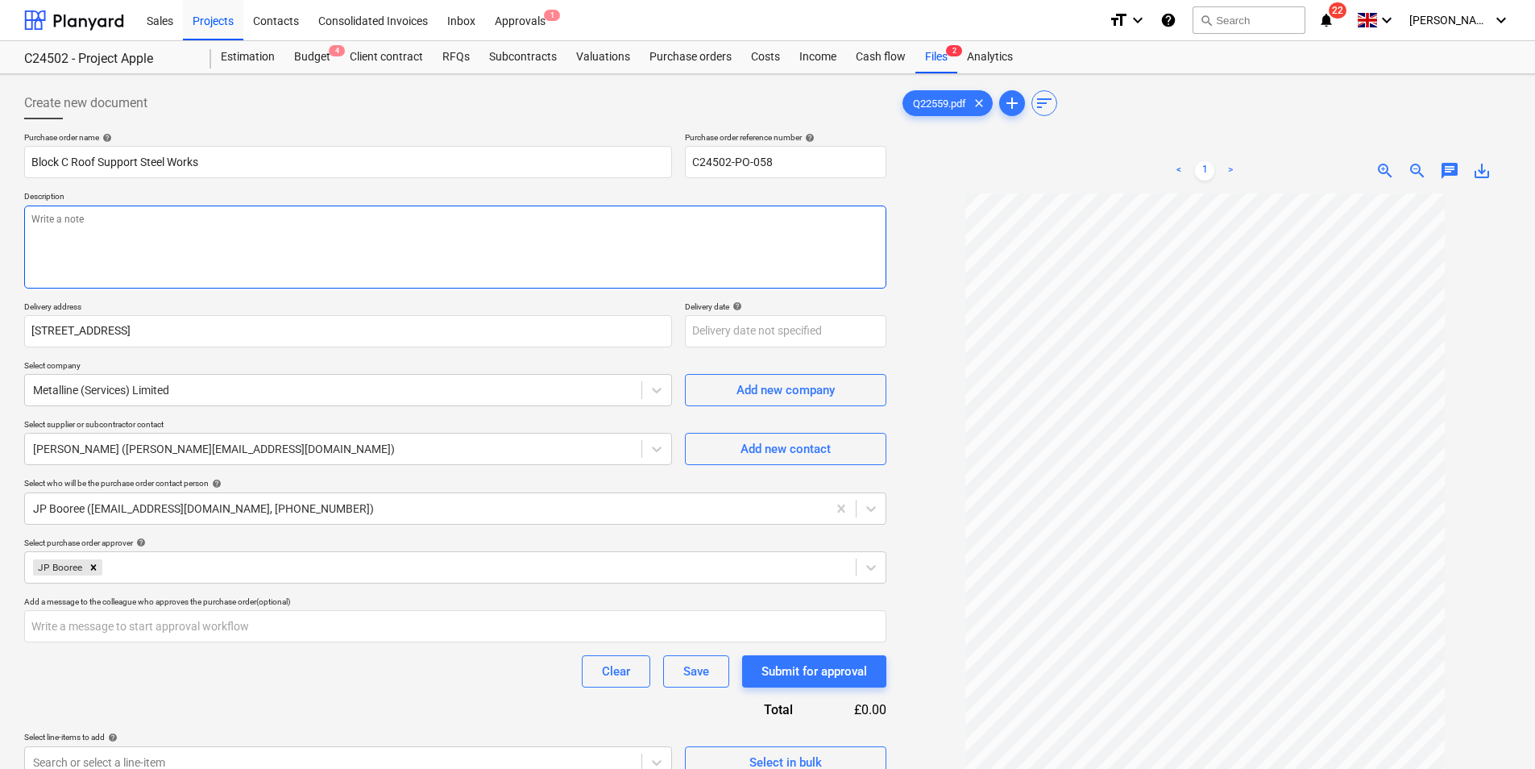
click at [164, 239] on textarea at bounding box center [455, 246] width 862 height 83
type textarea "x"
type textarea "T"
type textarea "x"
type textarea "Tr"
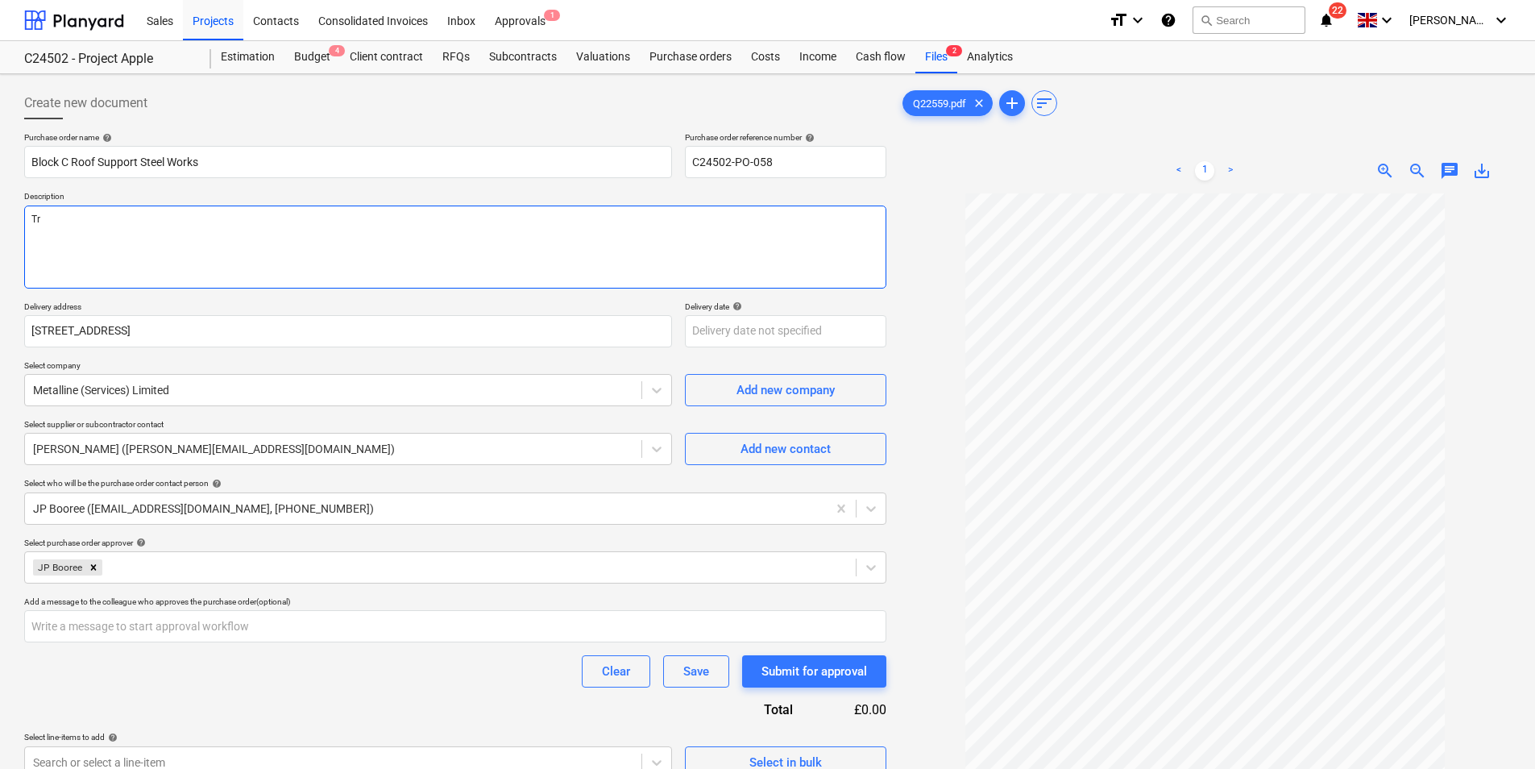
type textarea "x"
type textarea "Tri"
type textarea "x"
type textarea "Trim"
type textarea "x"
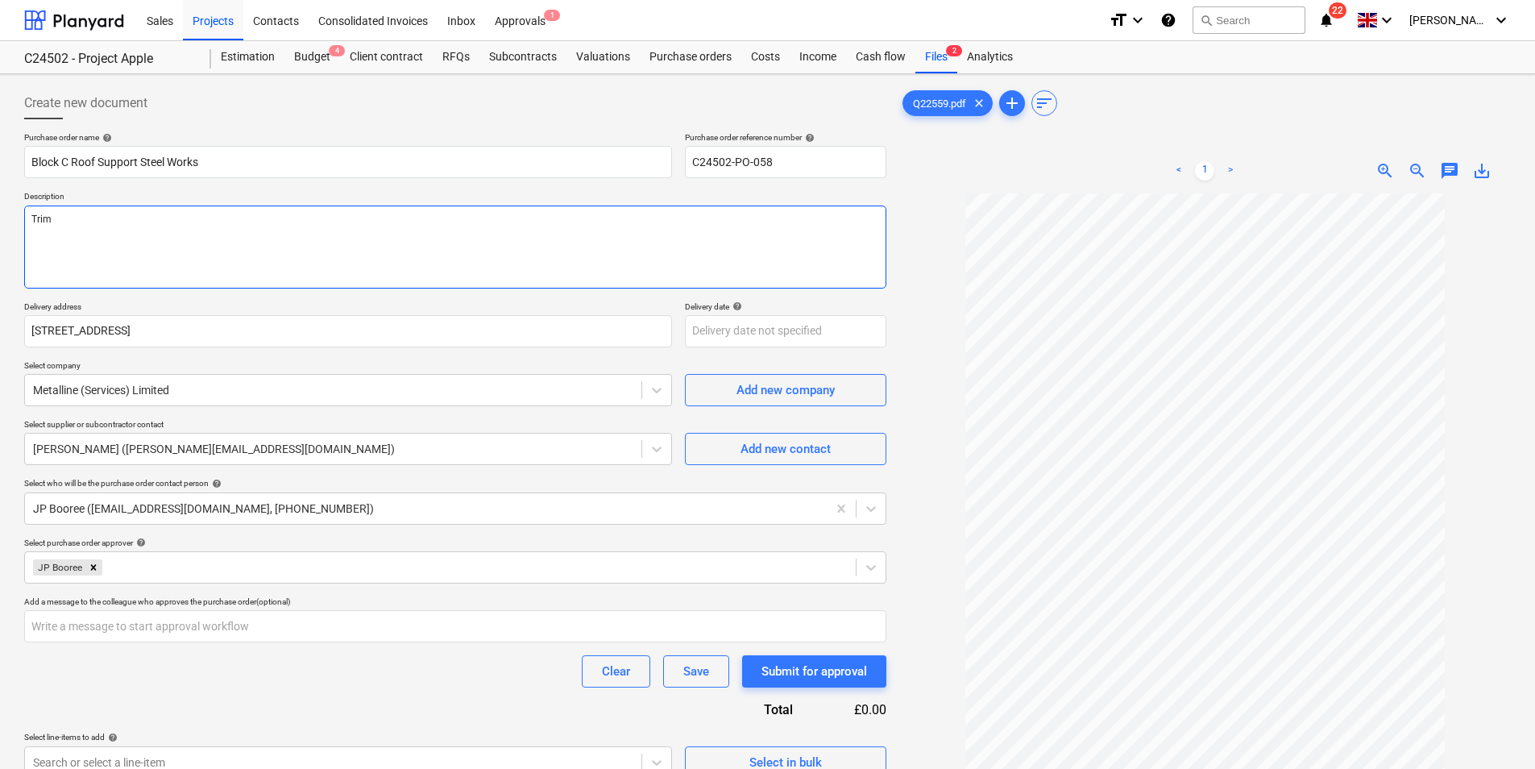
type textarea "Trimo"
type textarea "x"
type textarea "Trimo"
type textarea "x"
type textarea "Trimo S"
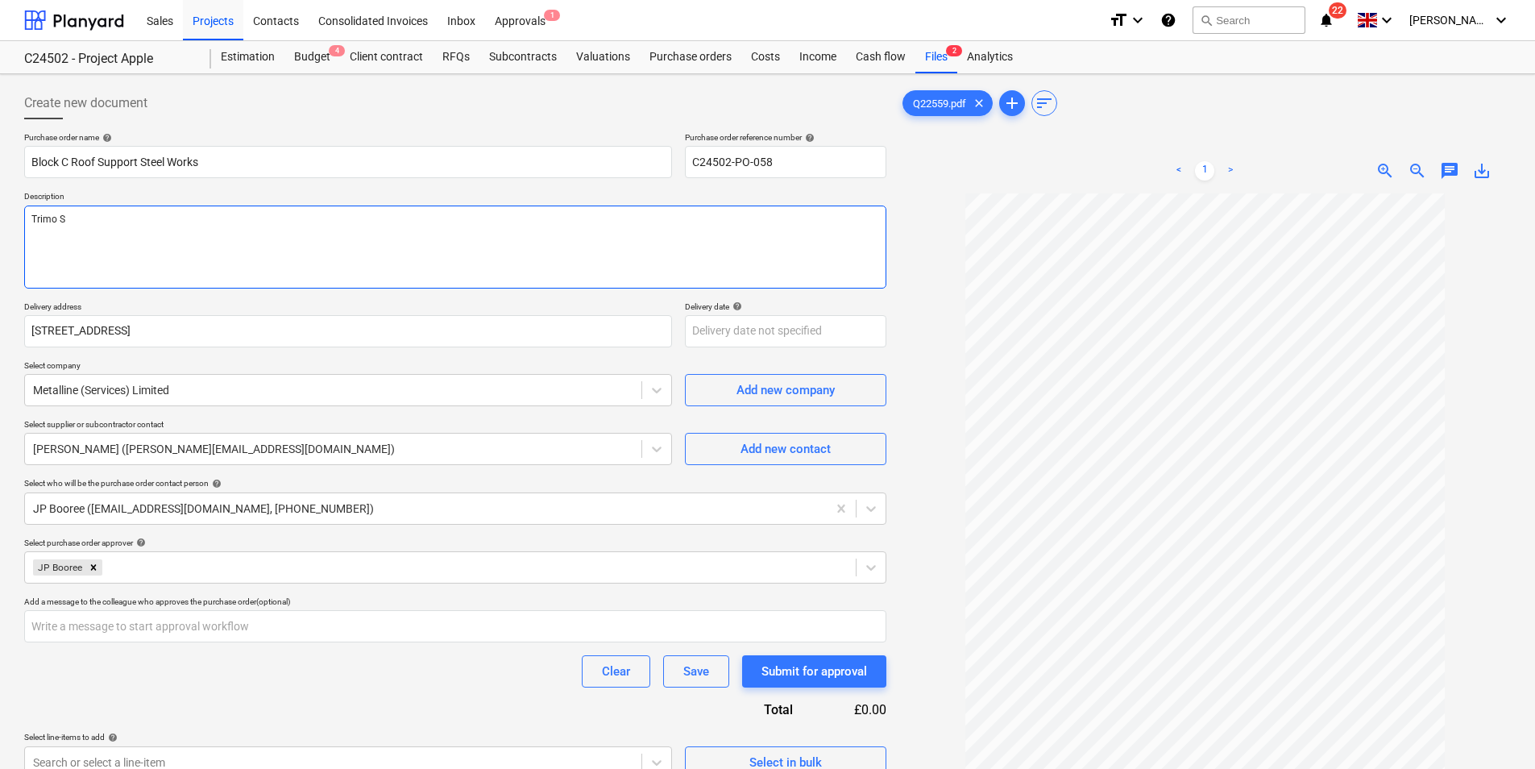
type textarea "x"
type textarea "Trimo Su"
type textarea "x"
type textarea "Trimo Sup"
type textarea "x"
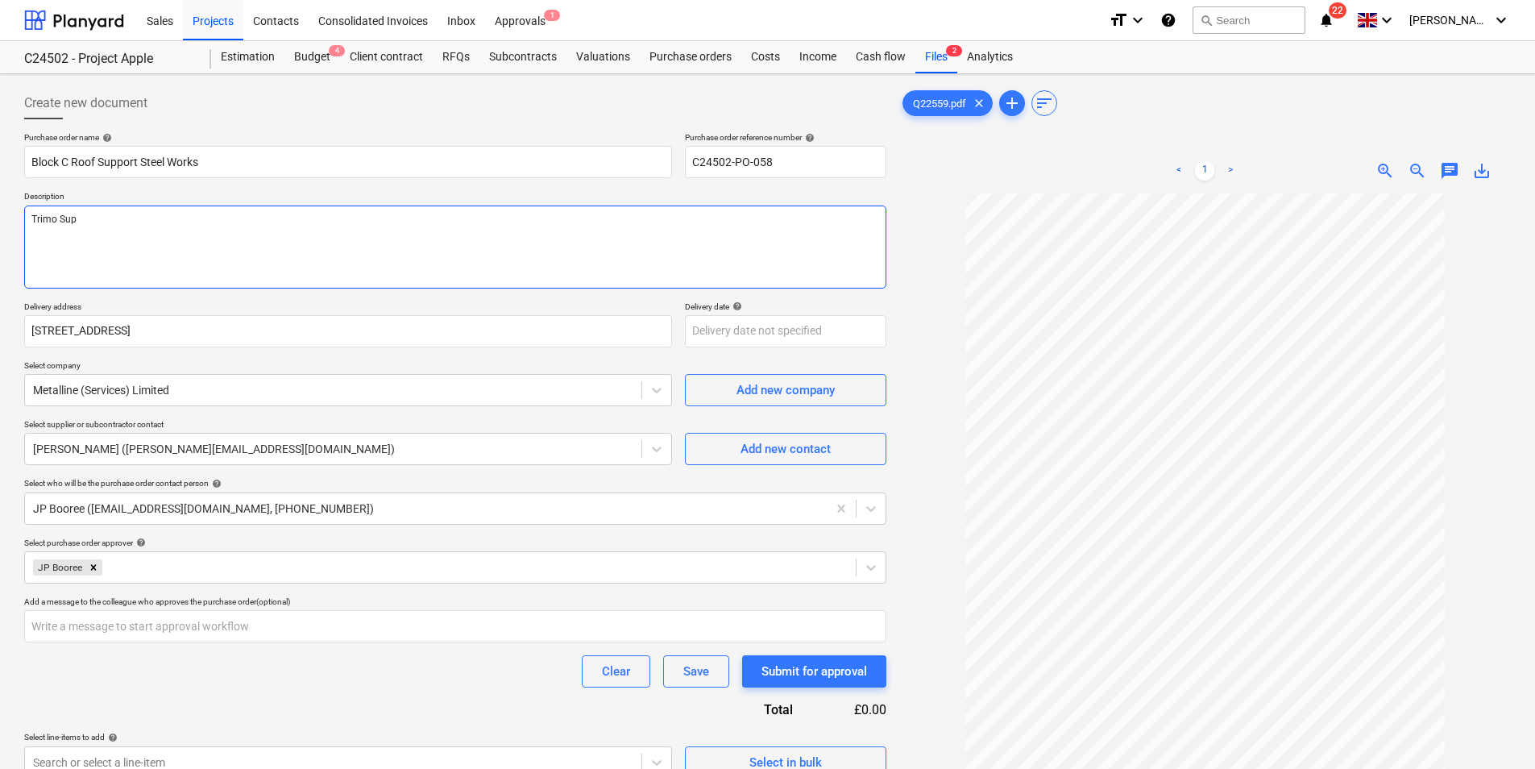
type textarea "Trimo Supp"
type textarea "x"
type textarea "Trimo Suppo"
type textarea "x"
type textarea "[PERSON_NAME]"
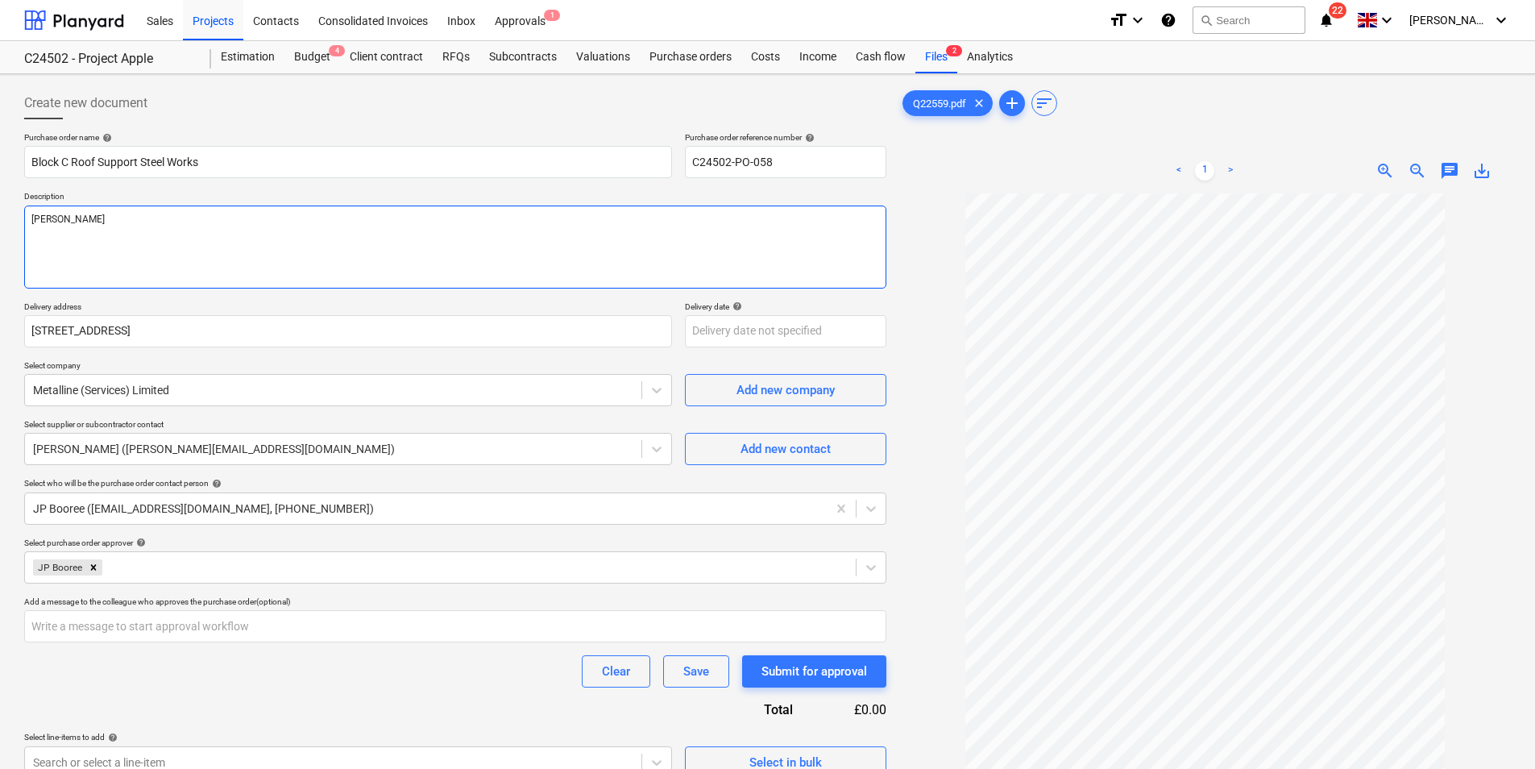
type textarea "x"
type textarea "Trimo Support"
type textarea "x"
type textarea "Trimo Support"
type textarea "x"
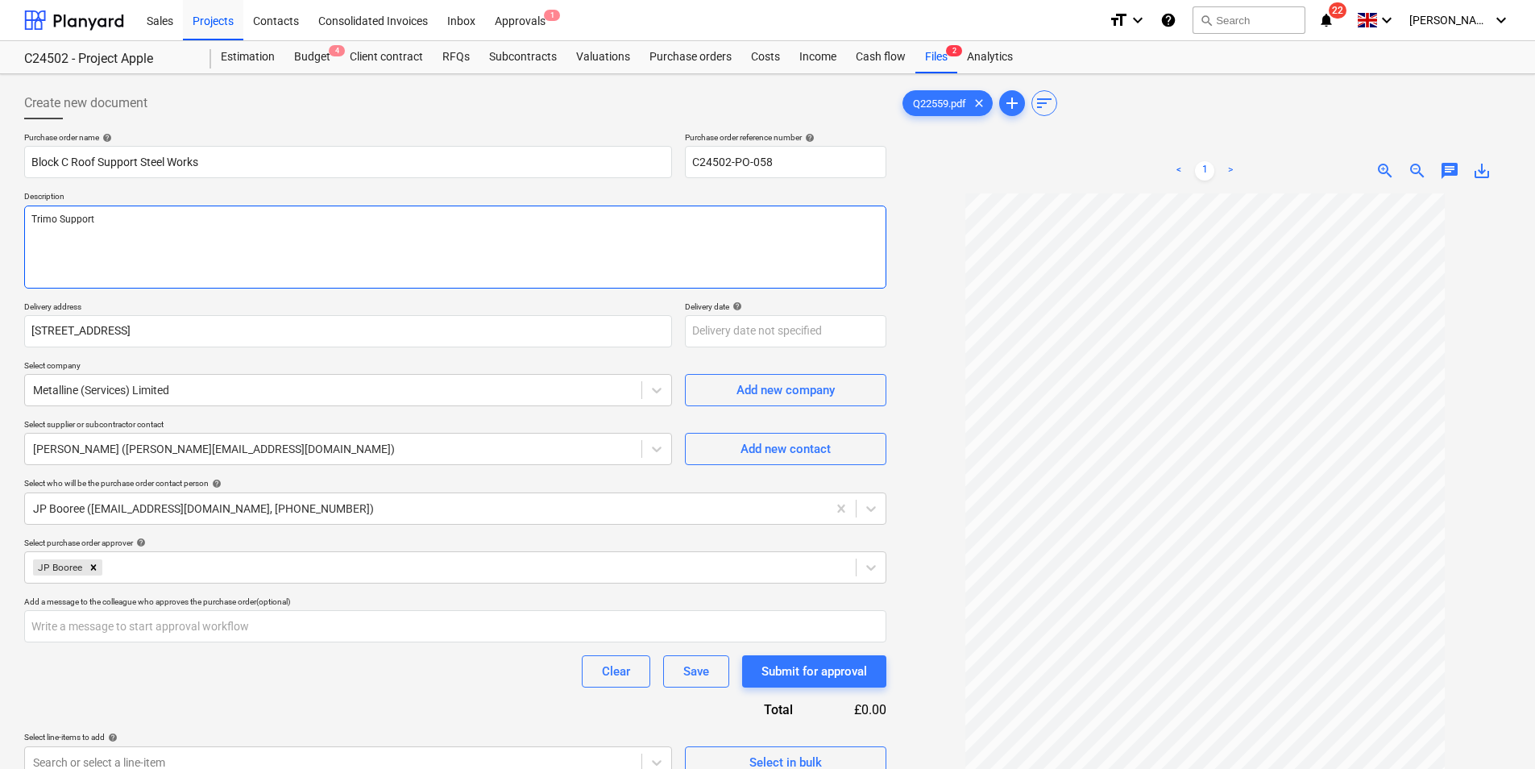
type textarea "Trimo Support s"
type textarea "x"
type textarea "Trimo Support st"
type textarea "x"
type textarea "Trimo Support ste"
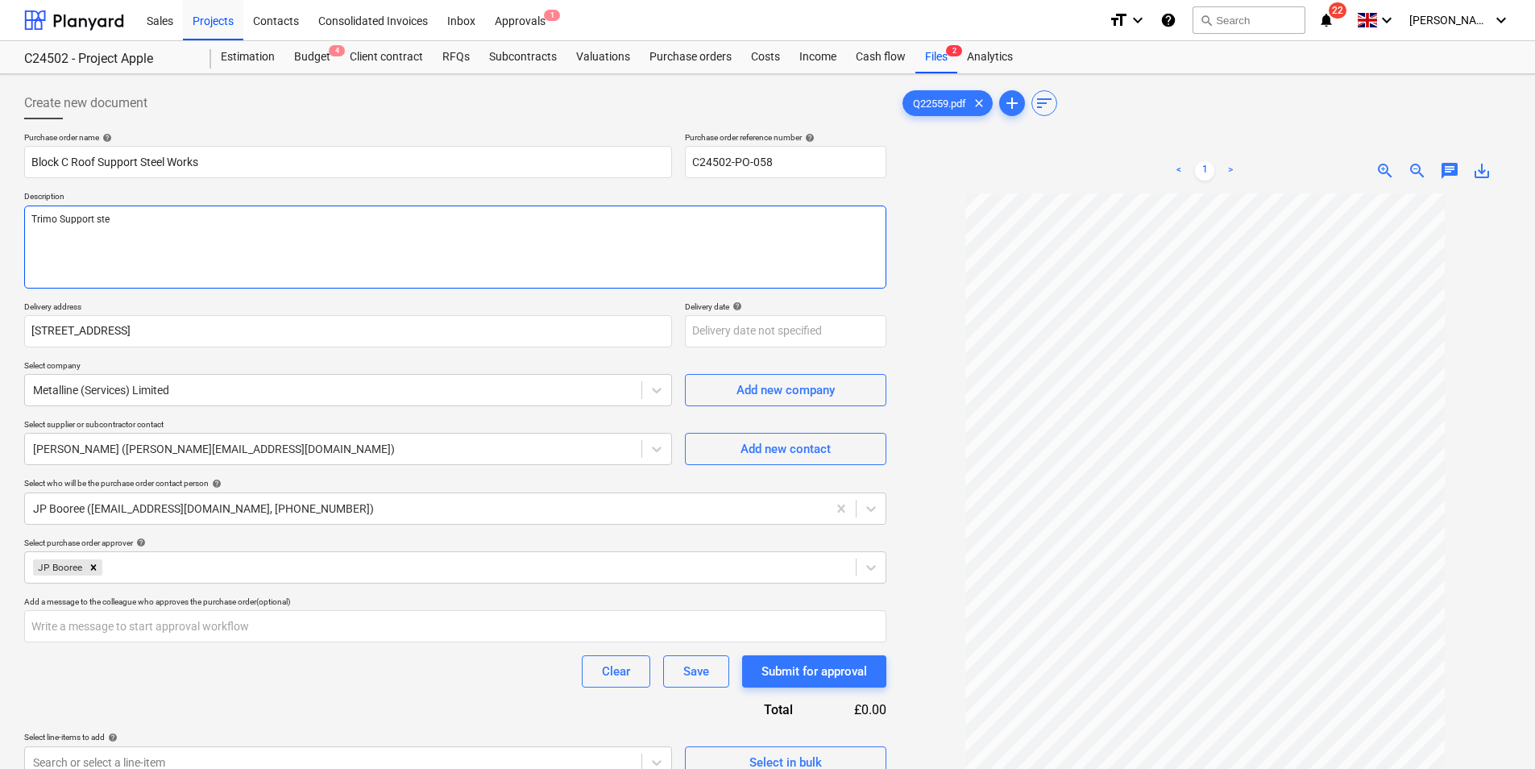
type textarea "x"
type textarea "Trimo Support stee"
type textarea "x"
type textarea "Trimo Support steel"
type textarea "x"
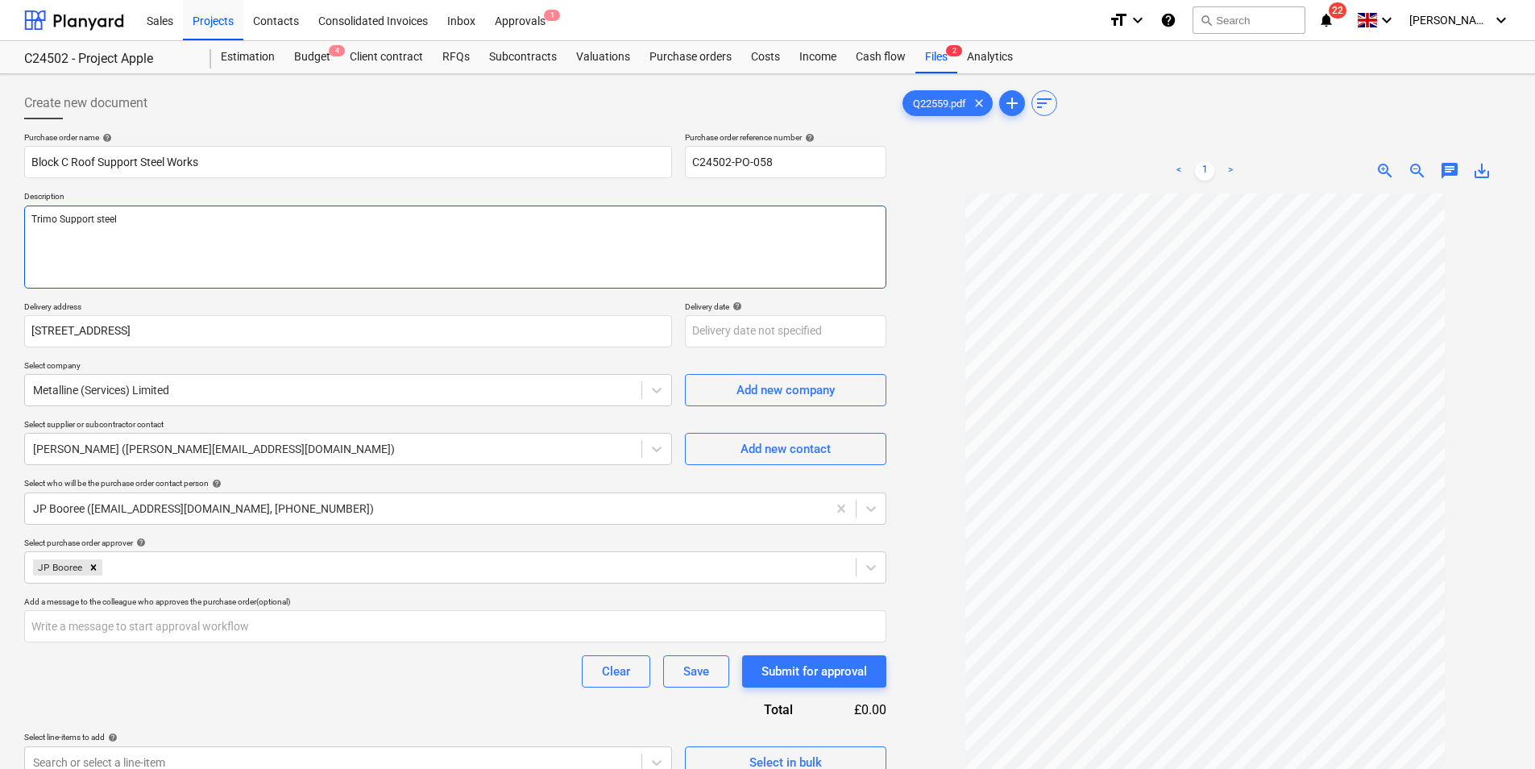
type textarea "Trimo Support steel"
type textarea "x"
type textarea "Trimo Support steel C"
type textarea "x"
type textarea "Trimo Support steel Ch"
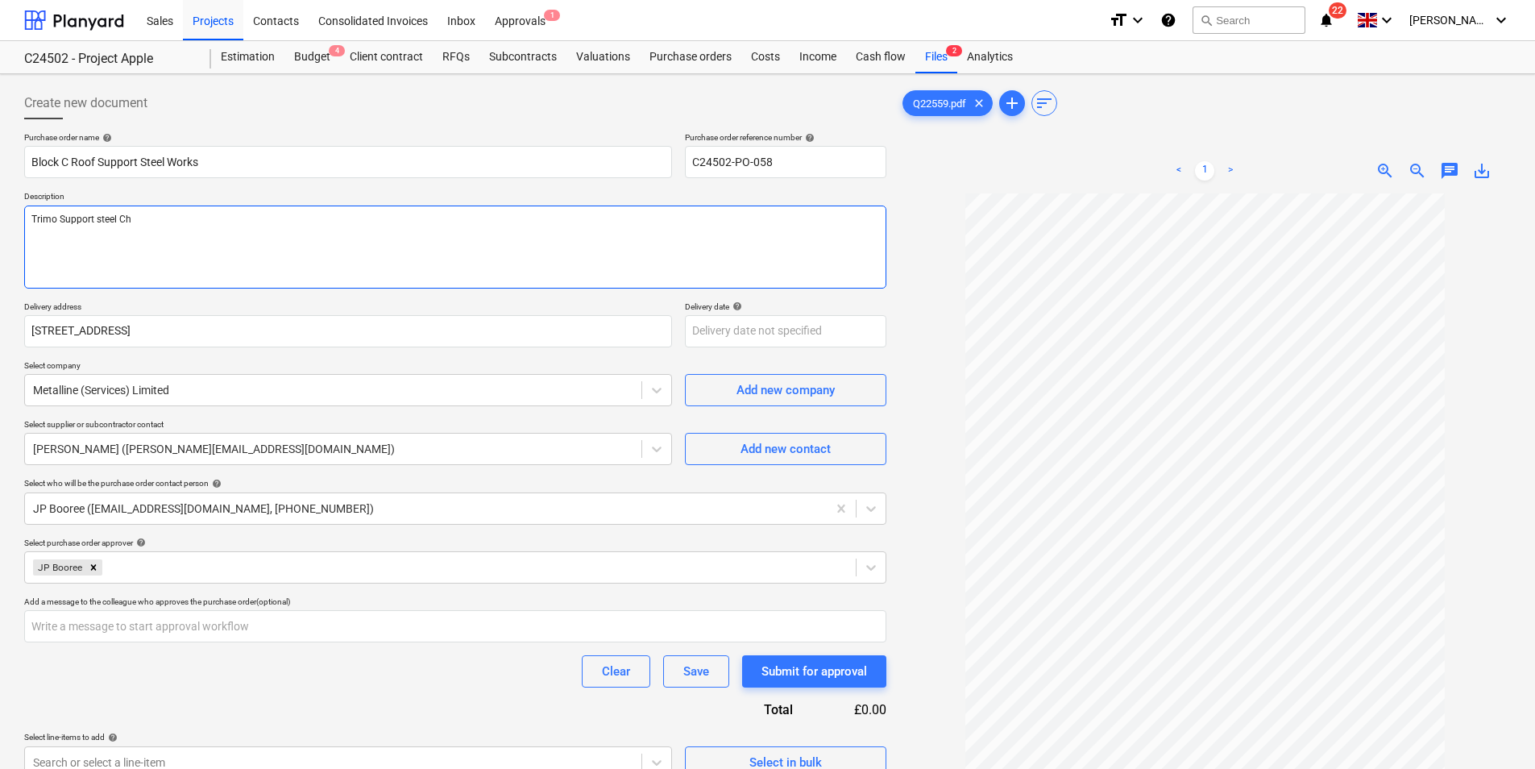
type textarea "x"
type textarea "Trimo Support steel Cha"
type textarea "x"
type textarea "Trimo Support steel Chan"
type textarea "x"
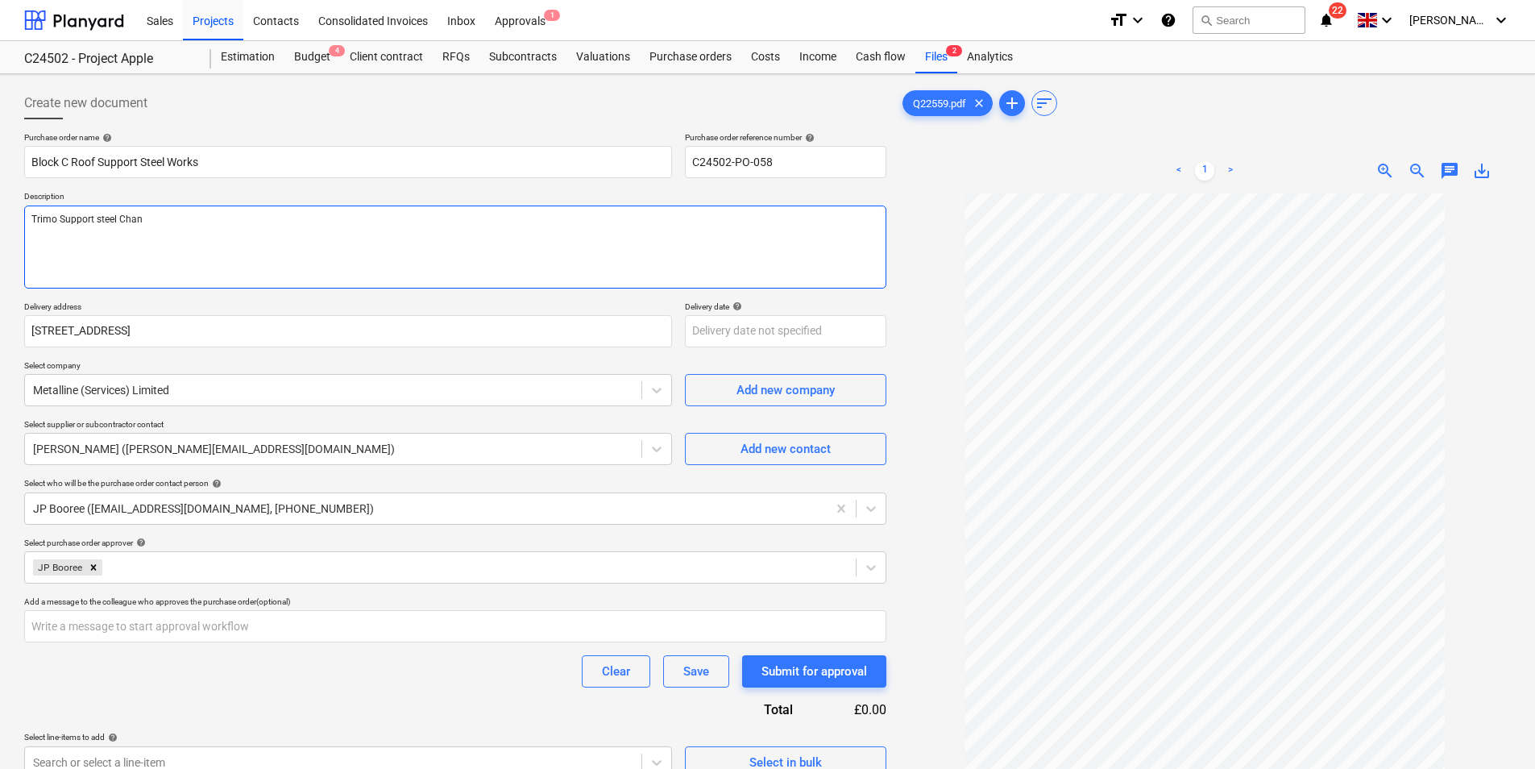
type textarea "Trimo Support steel Chann"
type textarea "x"
type textarea "Trimo Support steel Channe"
type textarea "x"
type textarea "Trimo Support steel Channel"
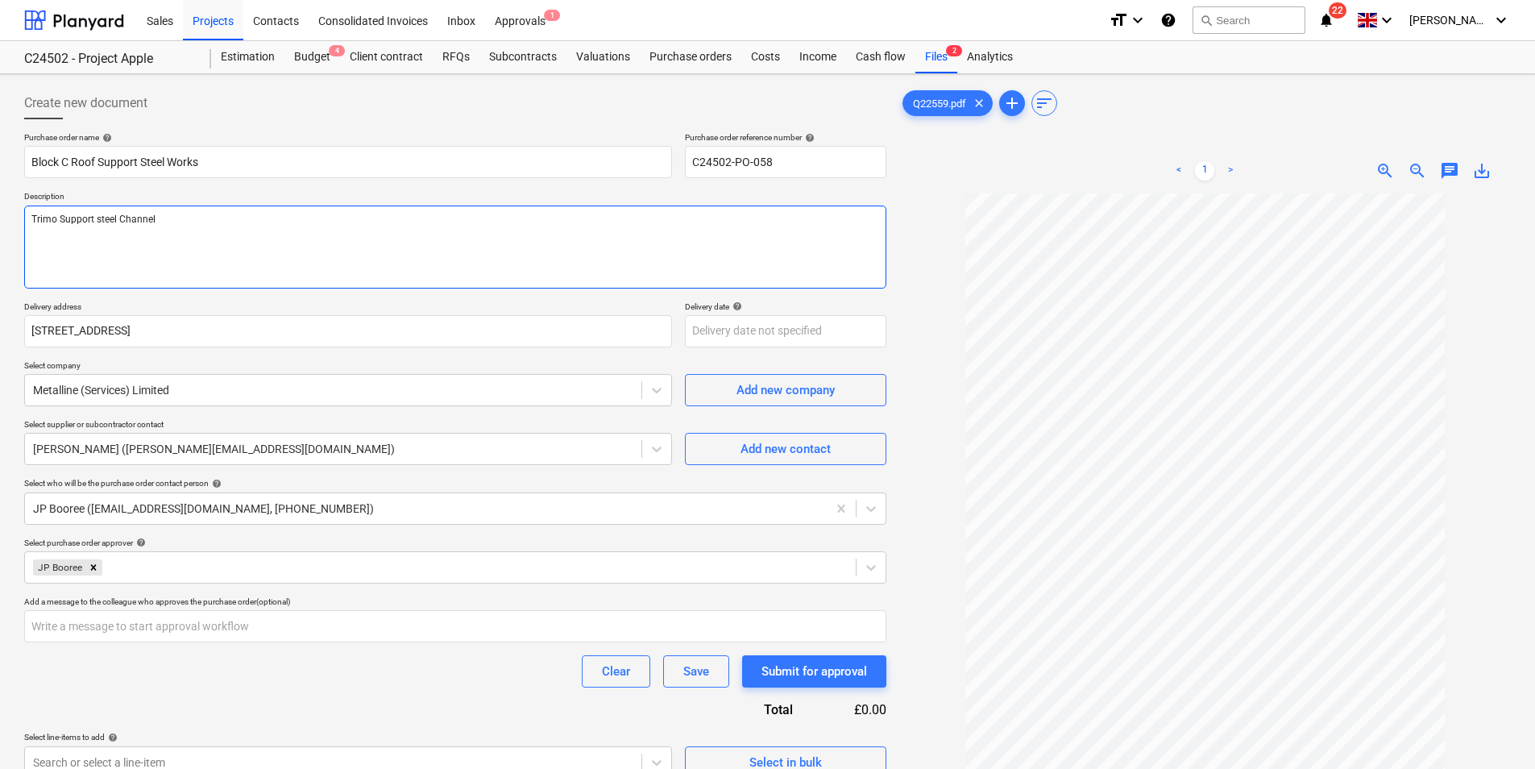
click at [64, 220] on textarea "Trimo Support steel Channel" at bounding box center [455, 246] width 862 height 83
type textarea "x"
type textarea "Trimo upport steel Channel"
type textarea "x"
type textarea "Trimo support steel Channel"
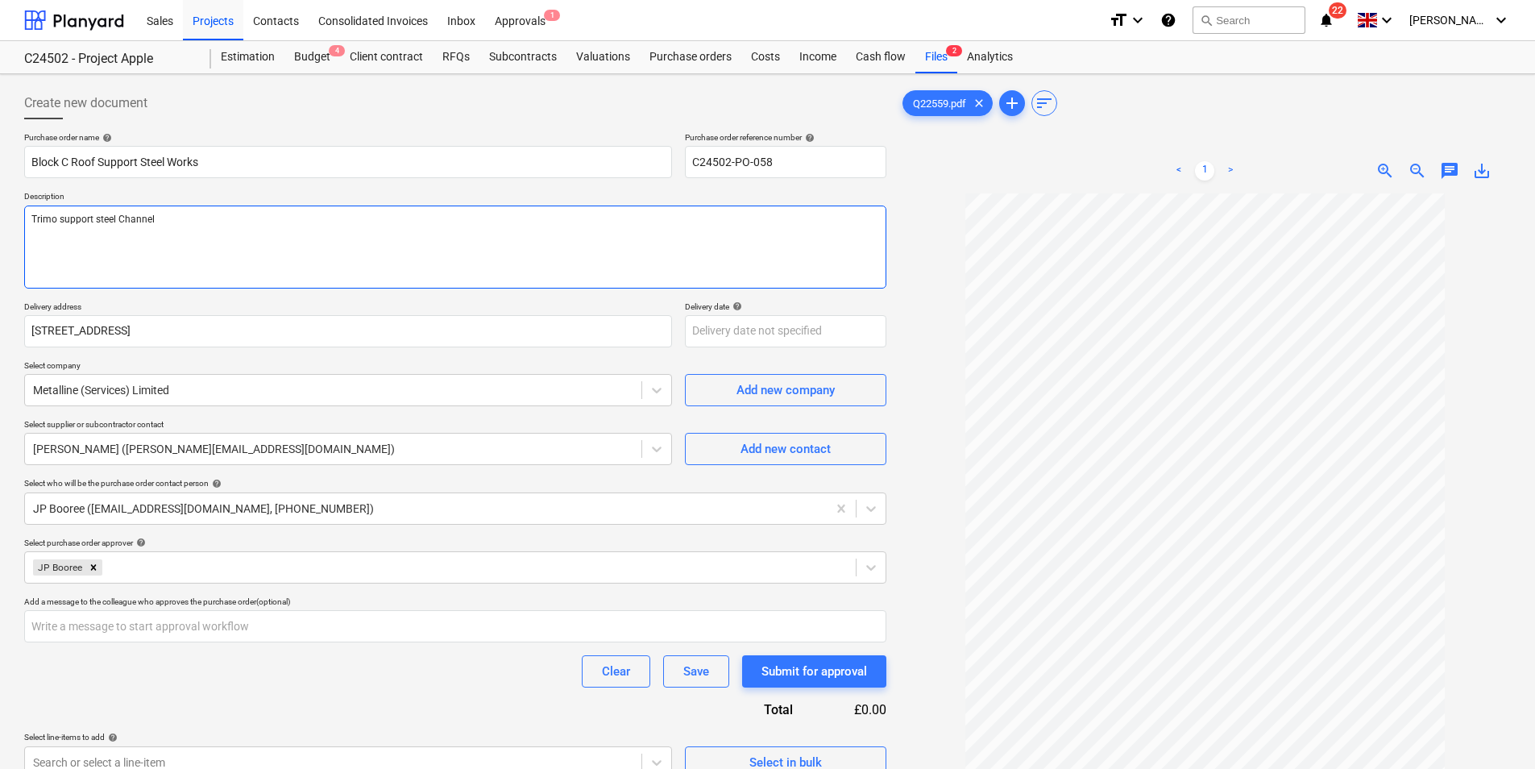
click at [180, 219] on textarea "Trimo support steel Channel" at bounding box center [455, 246] width 862 height 83
click at [120, 219] on textarea "Trimo support steel Channel" at bounding box center [455, 246] width 862 height 83
type textarea "x"
type textarea "Trimo support steel [PERSON_NAME]"
type textarea "x"
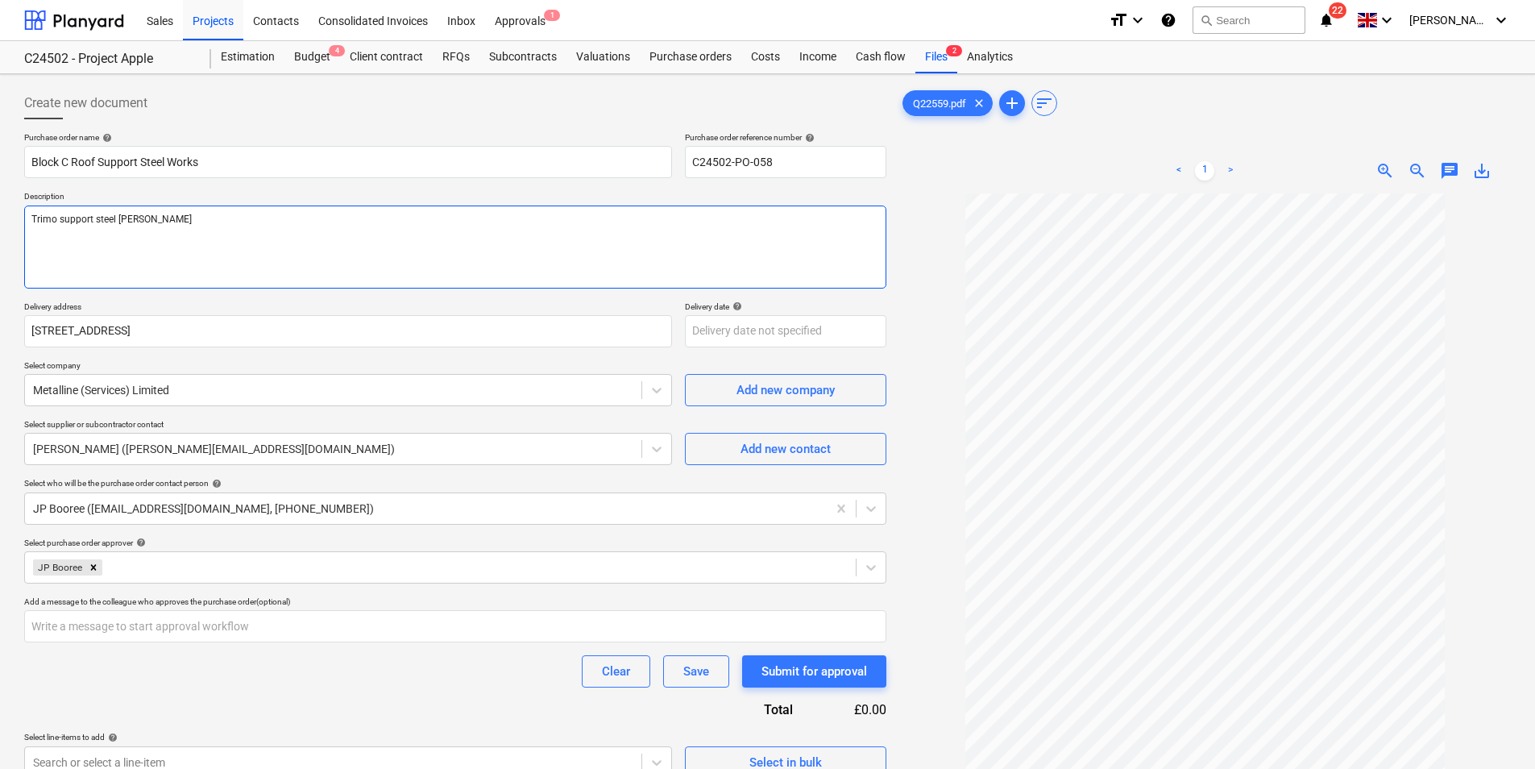
type textarea "Trimo support steel channel"
click at [174, 218] on textarea "Trimo support steel channel" at bounding box center [455, 246] width 862 height 83
type textarea "x"
type textarea "Trimo support steel channel,"
type textarea "x"
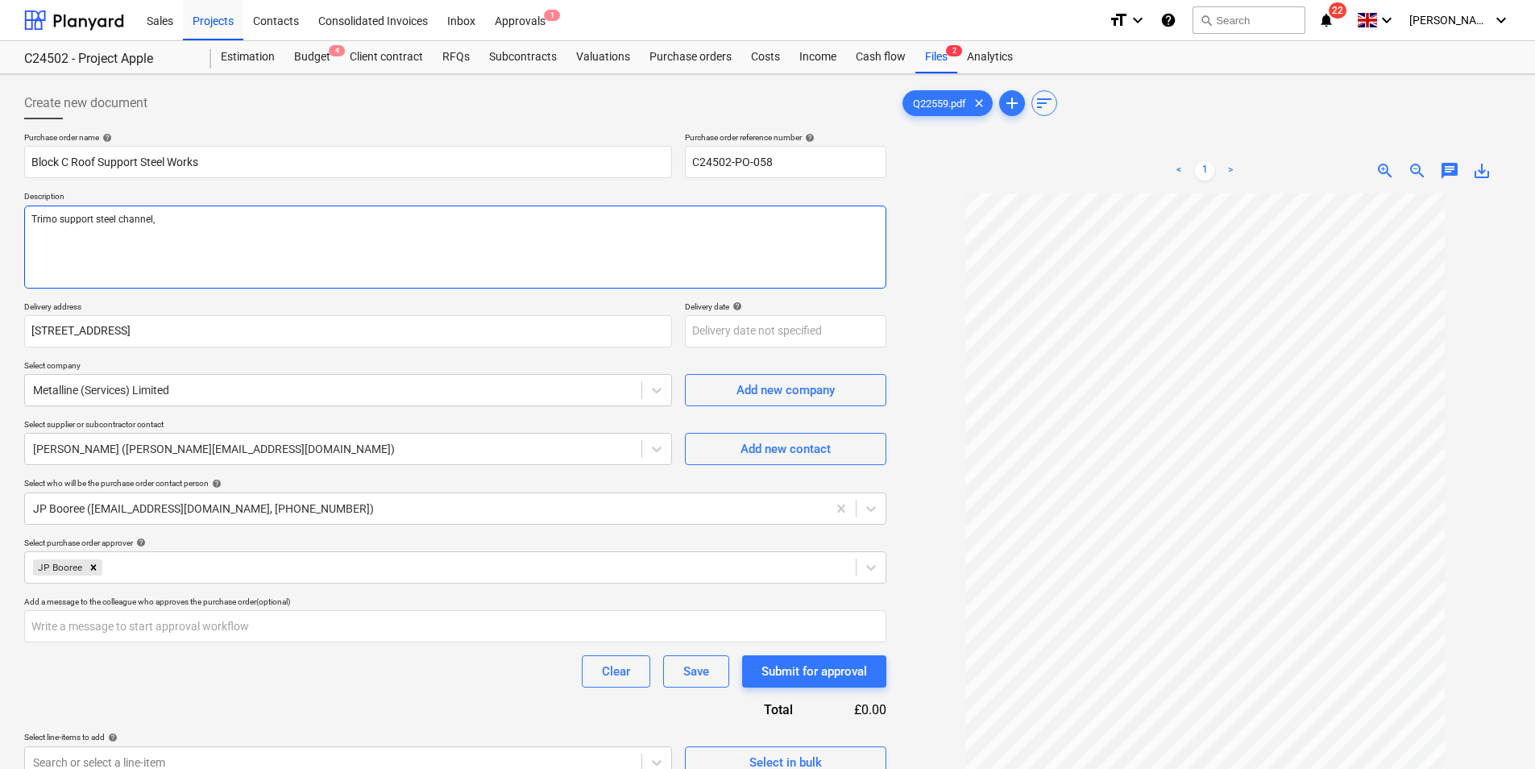
type textarea "Trimo support steel channel,"
type textarea "x"
type textarea "Trimo support steel channel, 7"
type textarea "x"
type textarea "Trimo support steel channel, 75"
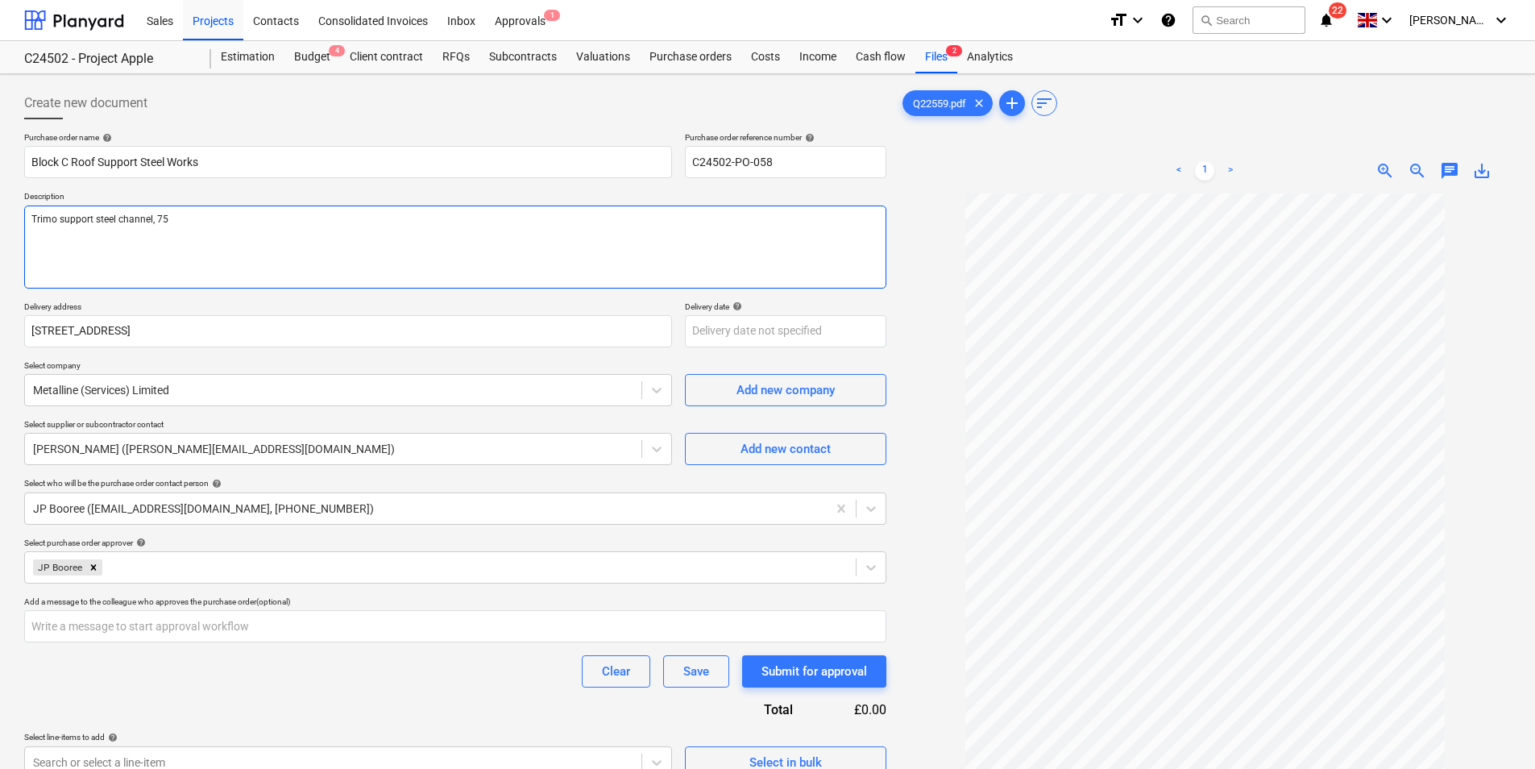
type textarea "x"
type textarea "Trimo support steel channel, 75L"
type textarea "x"
type textarea "Trimo support steel channel, 75Lm"
type textarea "x"
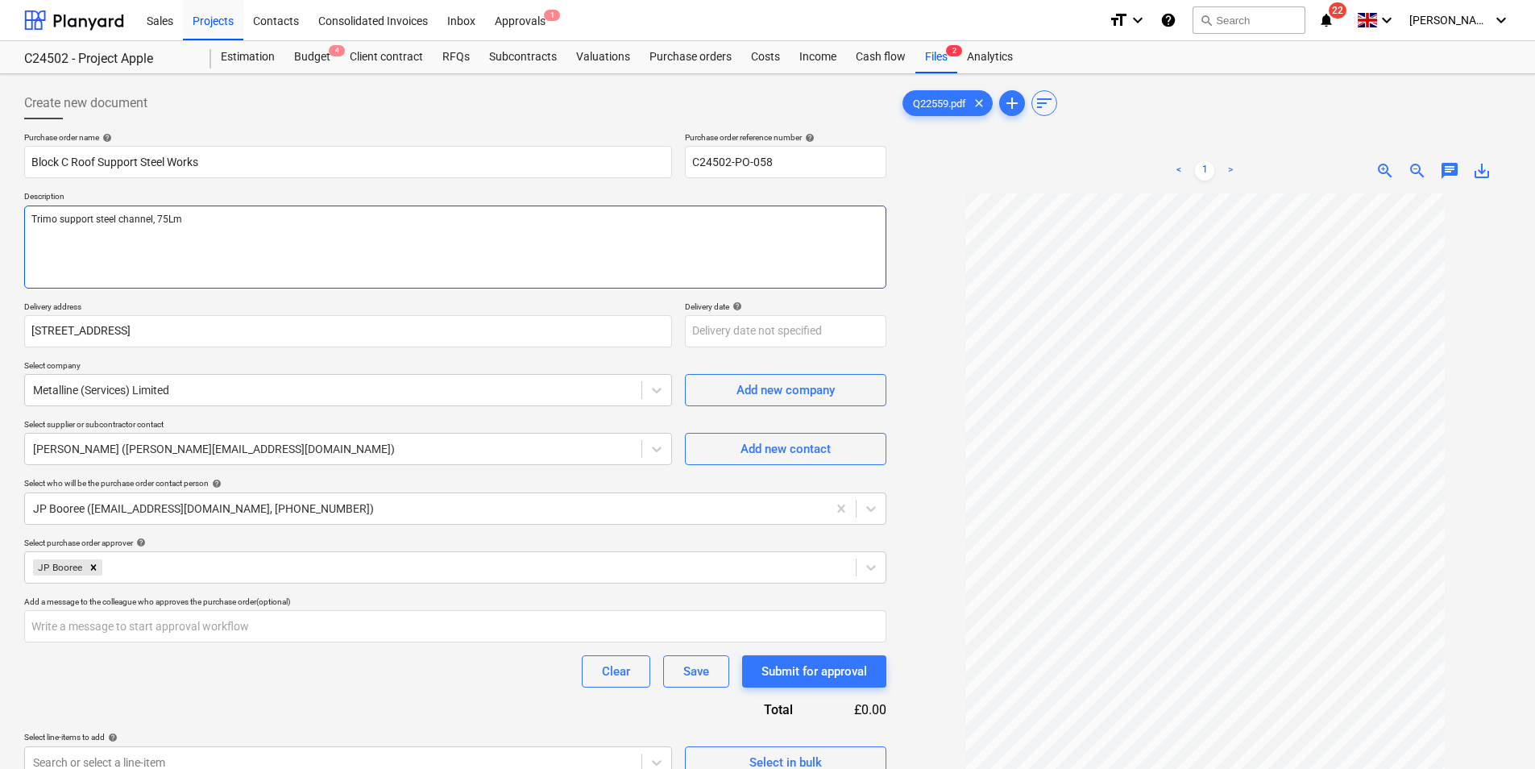
type textarea "Trimo support steel channel, 75Lm"
type textarea "x"
type textarea "Trimo support steel channel, 75Lm a"
type textarea "x"
type textarea "Trimo support steel channel, 75Lm ap"
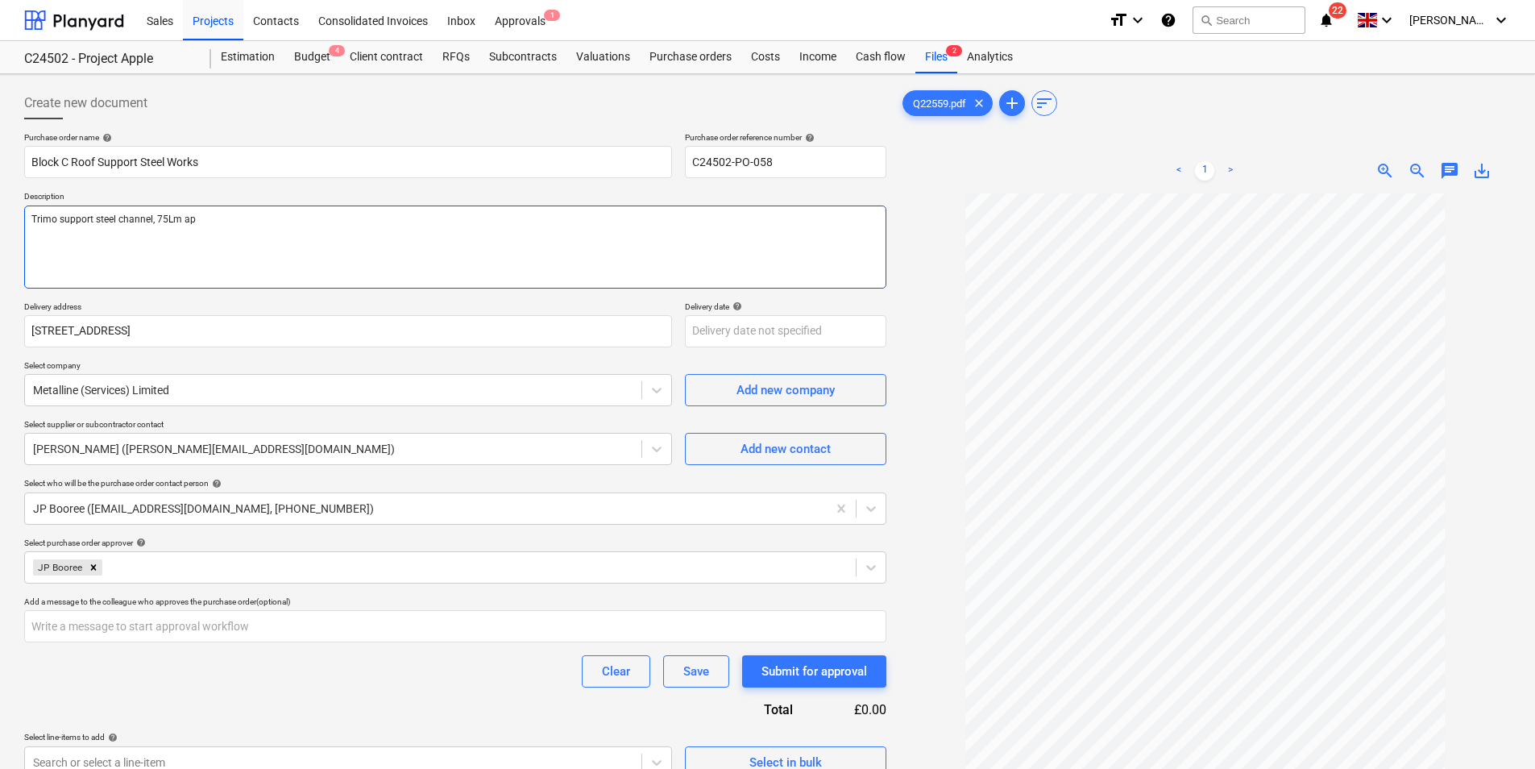
type textarea "x"
type textarea "Trimo support steel channel, 75Lm app"
type textarea "x"
type textarea "Trimo support steel channel, 75Lm appr"
type textarea "x"
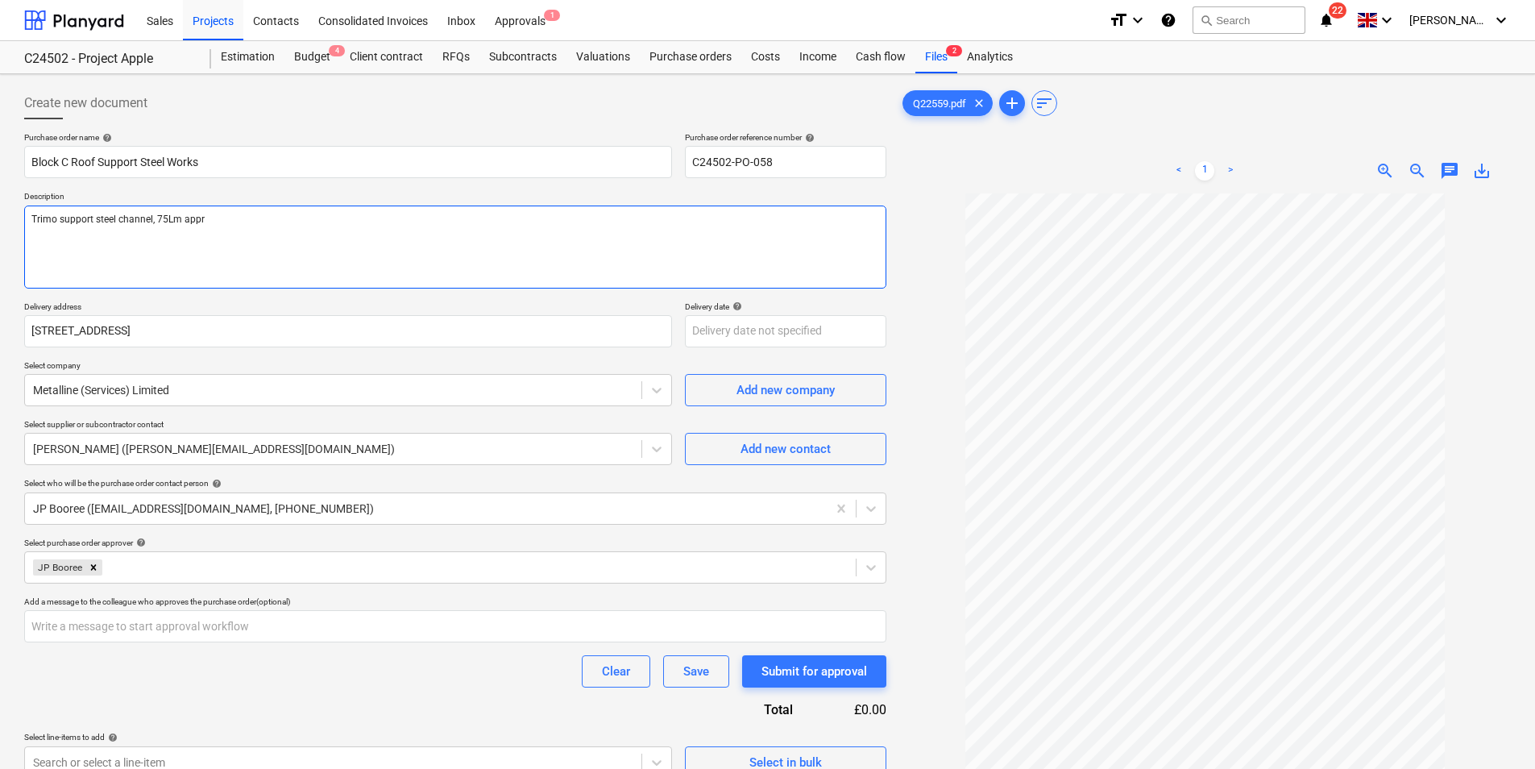
type textarea "Trimo support steel channel, 75Lm appro"
type textarea "x"
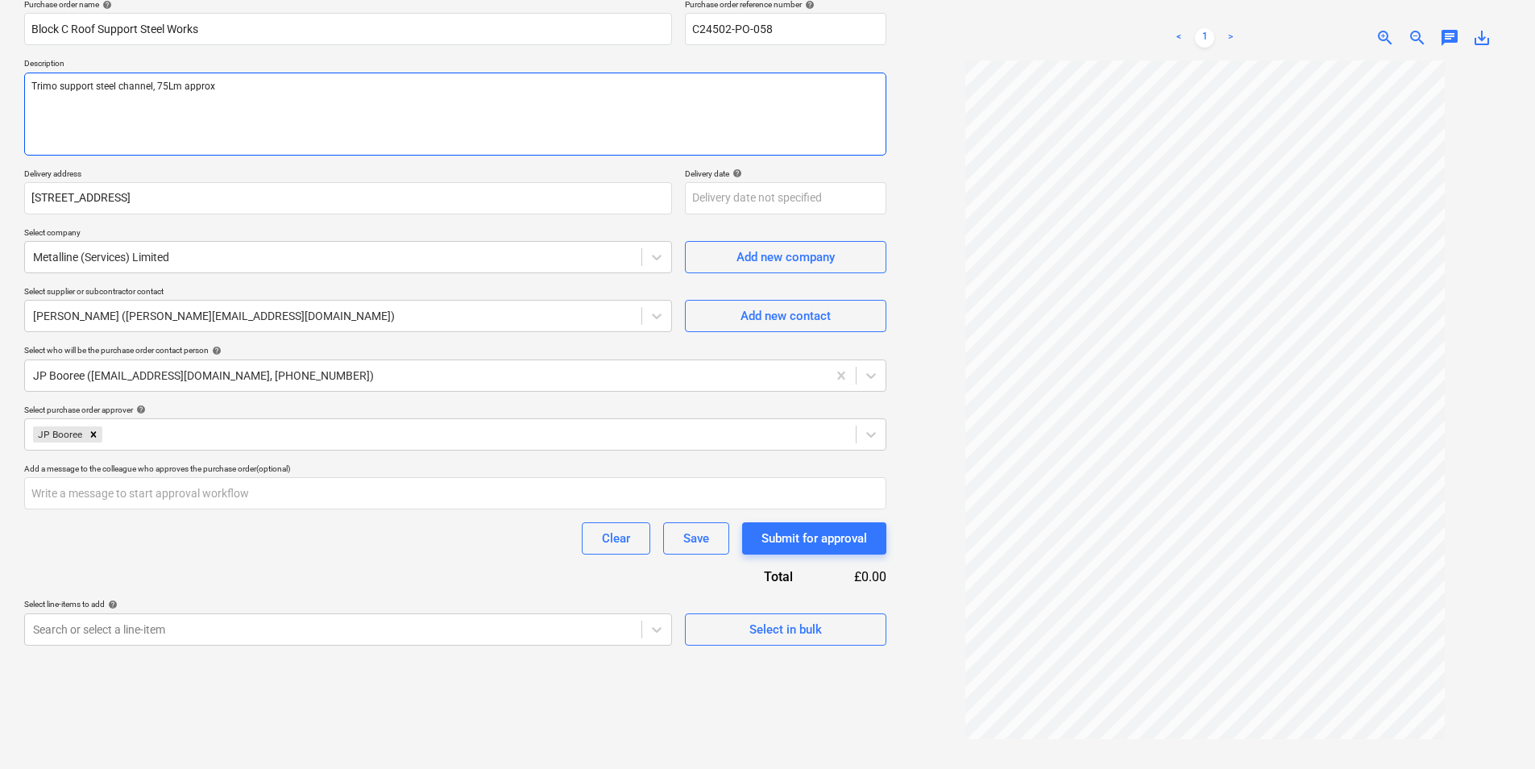
scroll to position [161, 0]
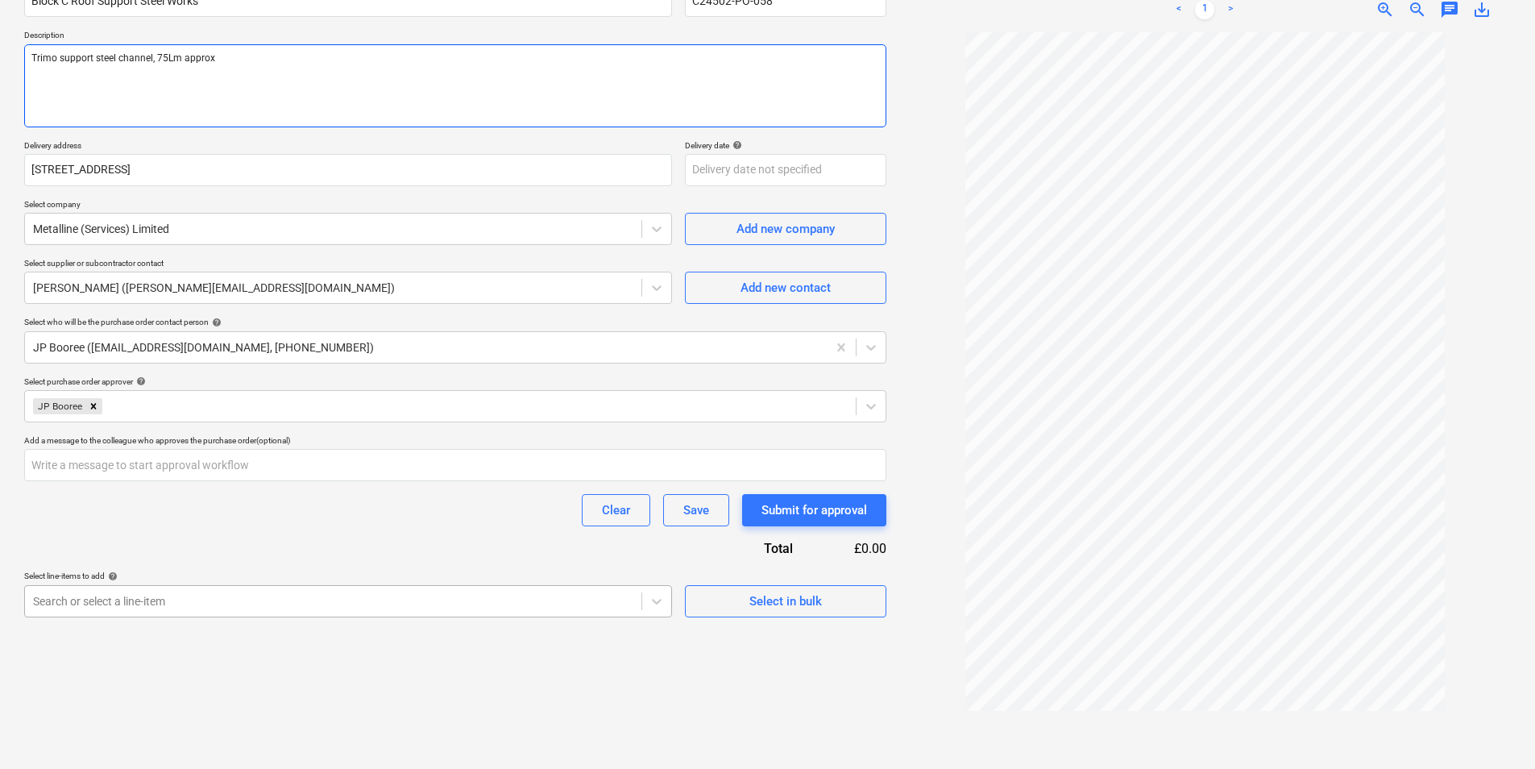
type textarea "Trimo support steel channel, 75Lm approx"
click at [212, 604] on body "Sales Projects Contacts Consolidated Invoices Inbox Approvals 1 format_size key…" at bounding box center [767, 223] width 1535 height 769
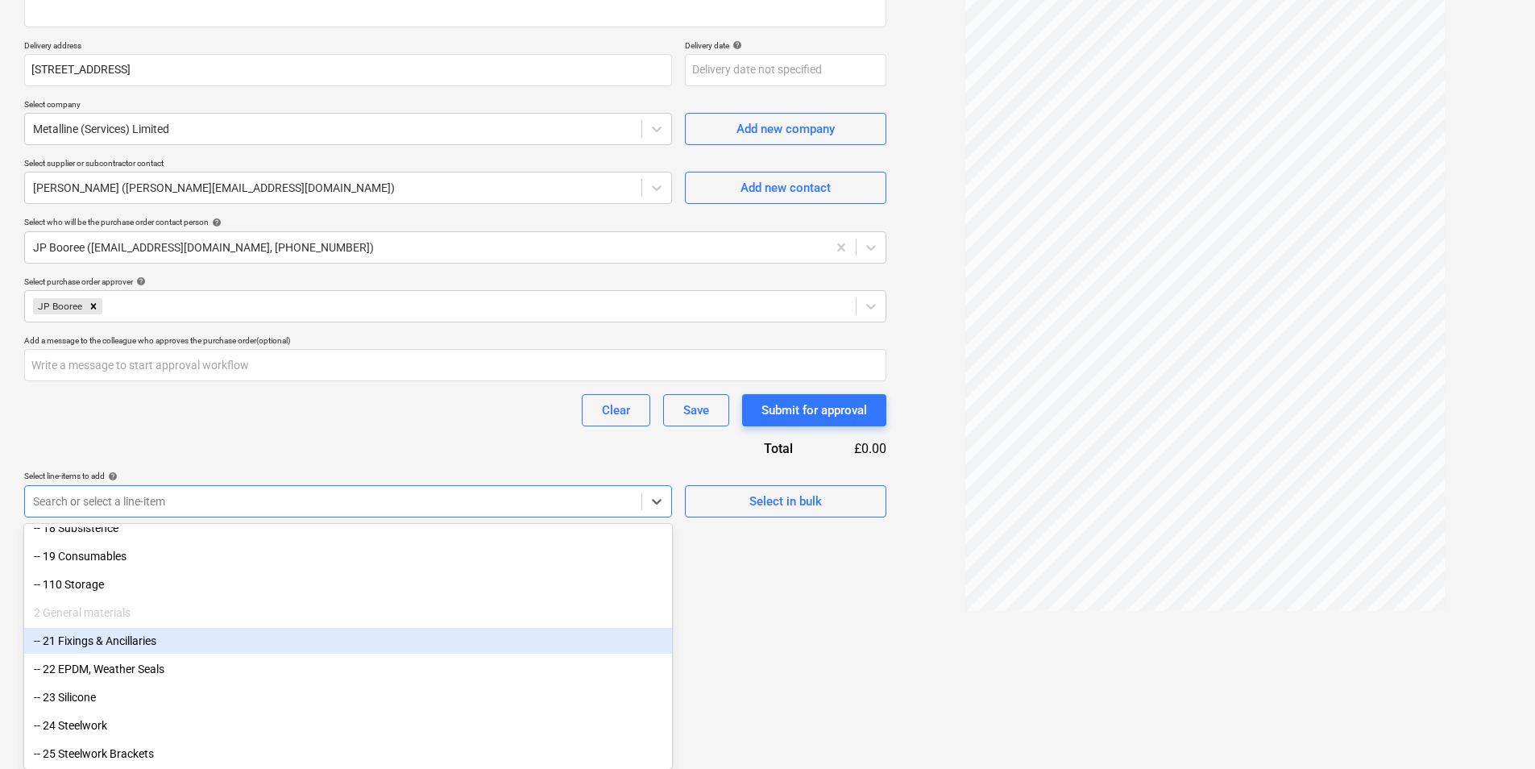
scroll to position [403, 0]
click at [91, 649] on div "-- 24 Steelwork" at bounding box center [348, 645] width 648 height 26
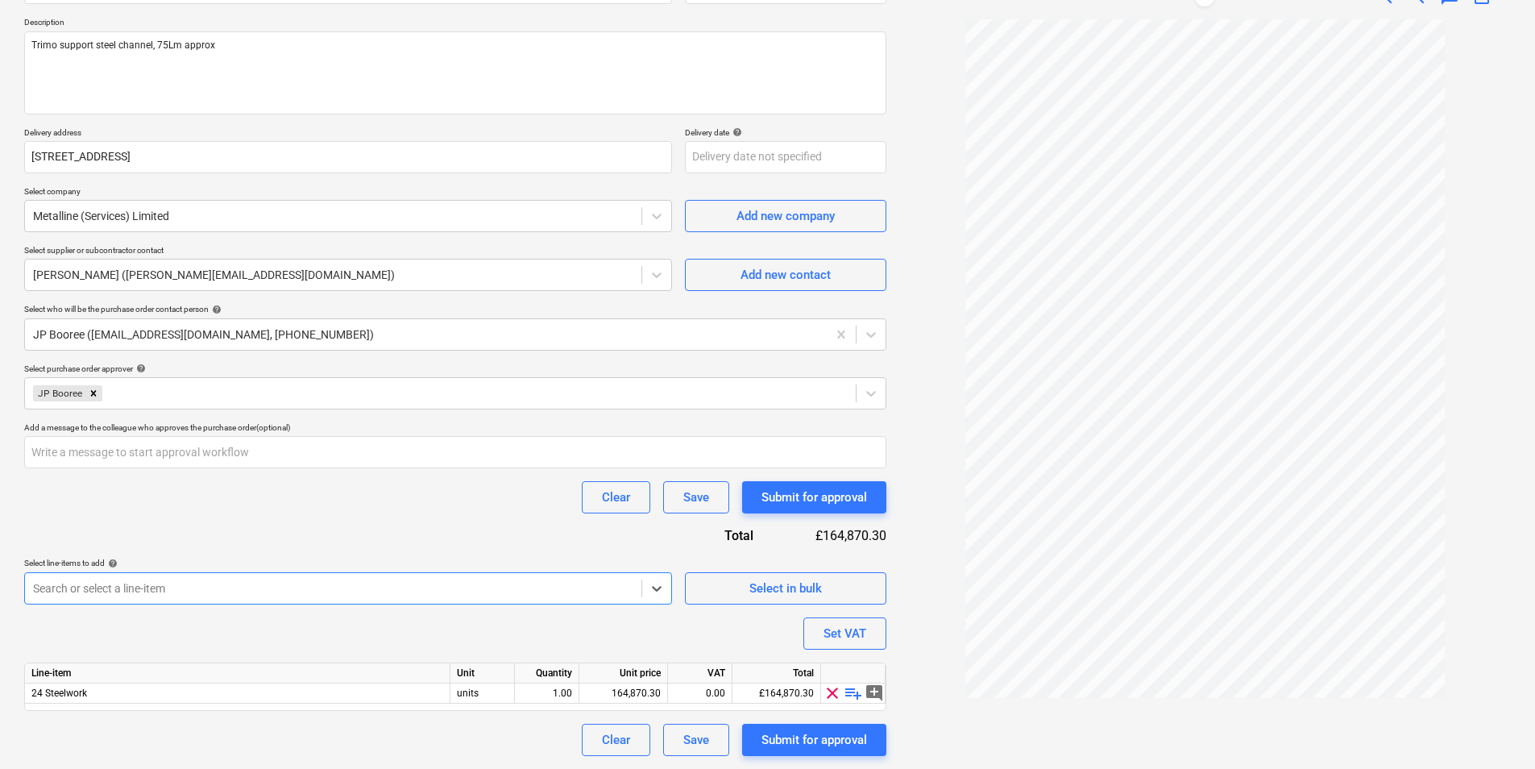
scroll to position [174, 0]
type textarea "x"
click at [646, 693] on div "164,870.30" at bounding box center [623, 693] width 75 height 20
type input "10680"
click at [184, 616] on div "Purchase order name help Block C Roof Support Steel Works Purchase order refere…" at bounding box center [455, 357] width 862 height 798
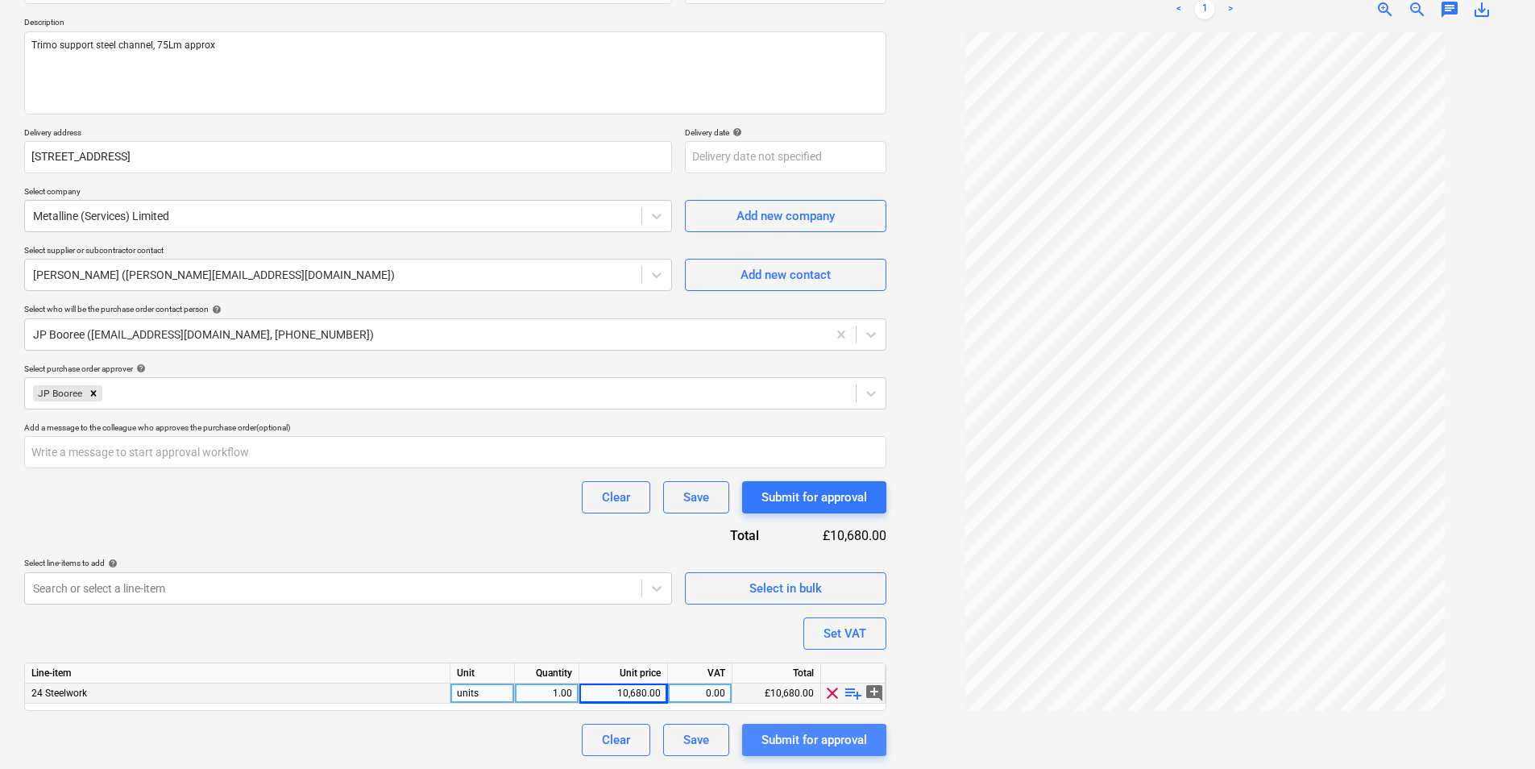
click at [832, 740] on div "Submit for approval" at bounding box center [814, 739] width 106 height 21
type textarea "x"
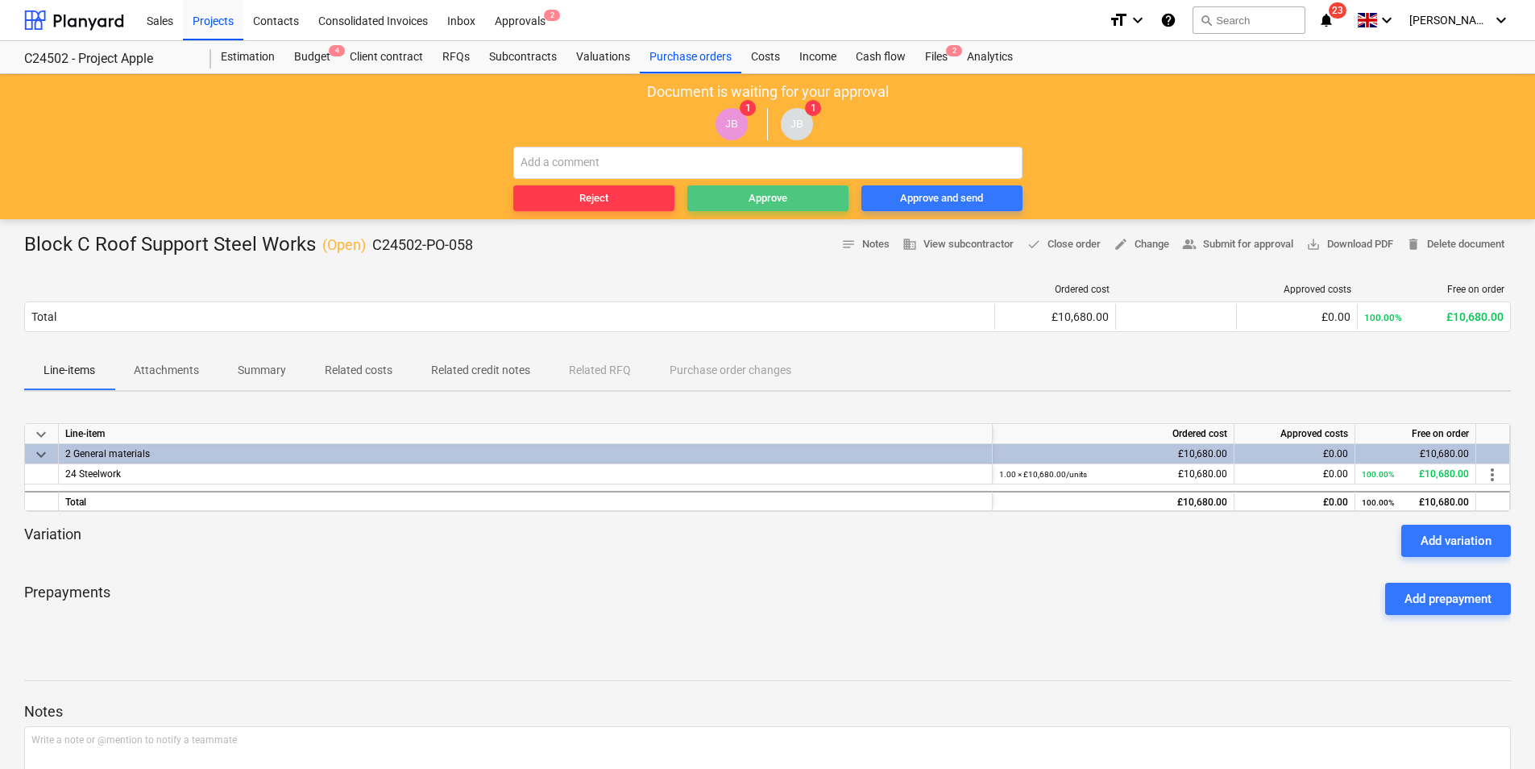
click at [780, 196] on div "Approve" at bounding box center [768, 198] width 39 height 19
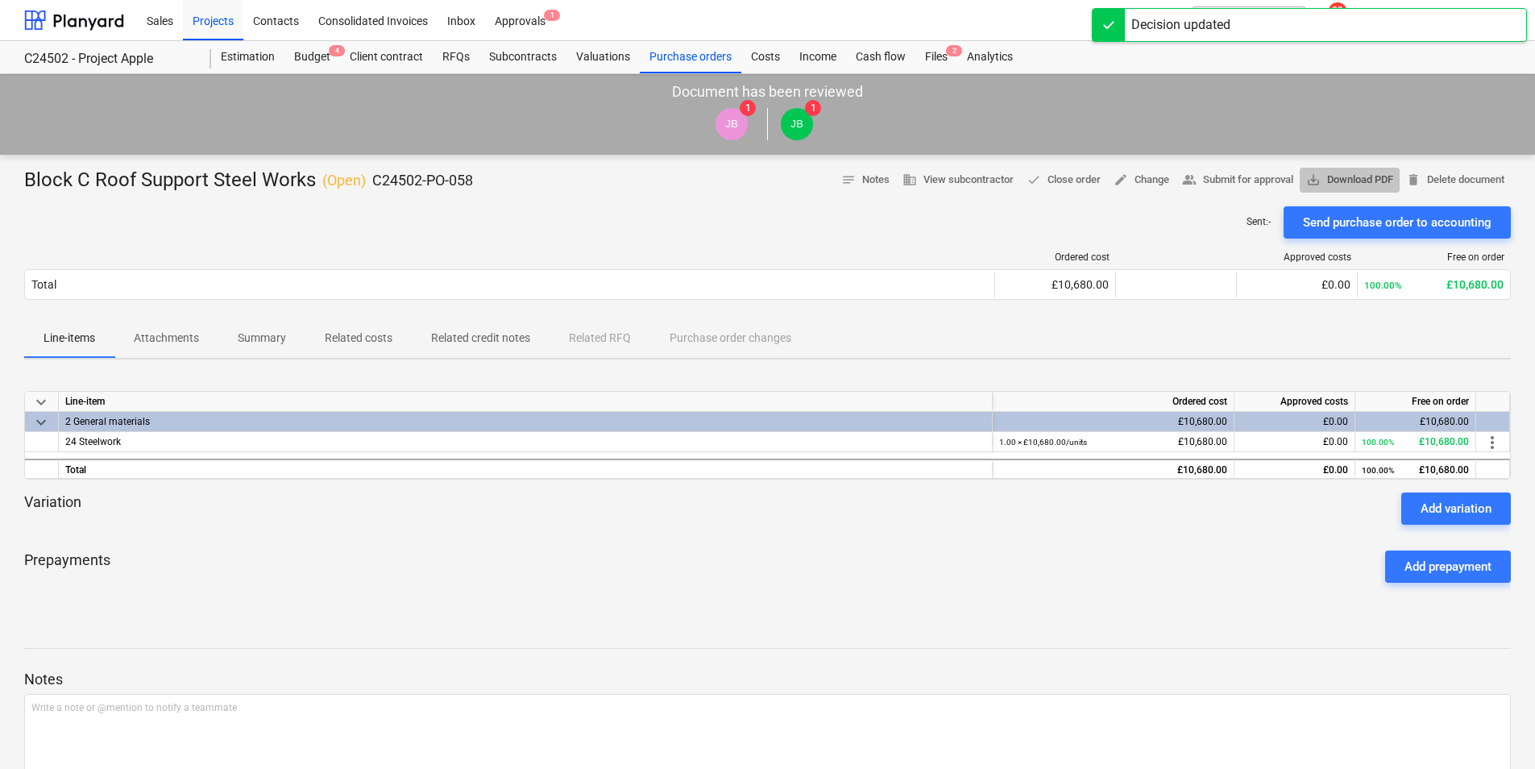
click at [1367, 178] on span "save_alt Download PDF" at bounding box center [1349, 180] width 87 height 19
